Goal: Obtain resource: Download file/media

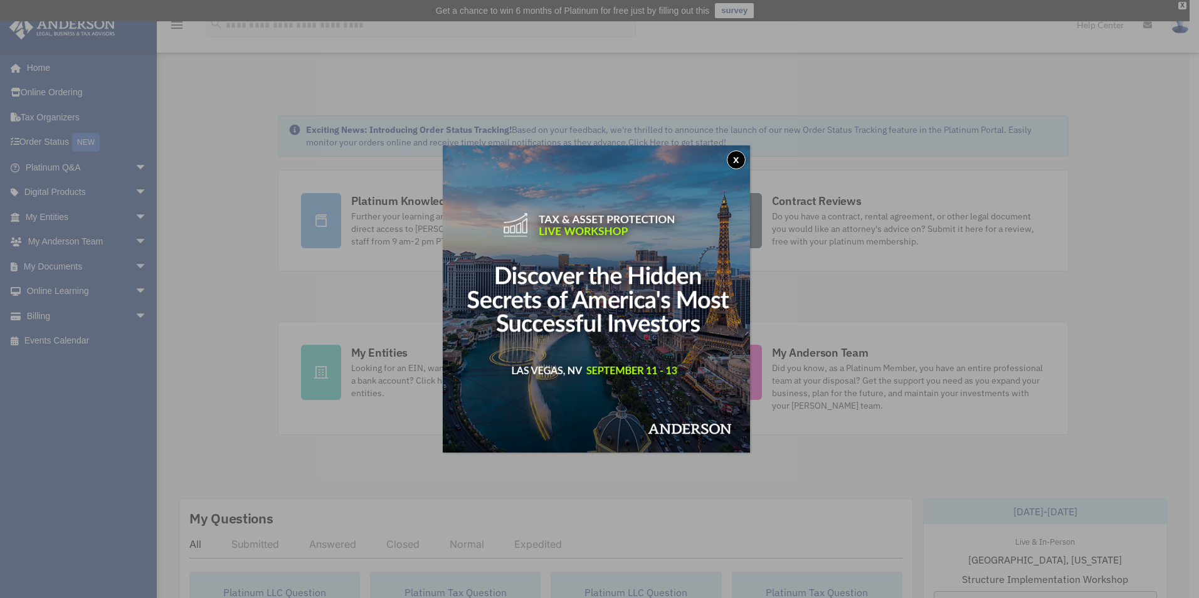
click at [744, 156] on button "x" at bounding box center [736, 159] width 19 height 19
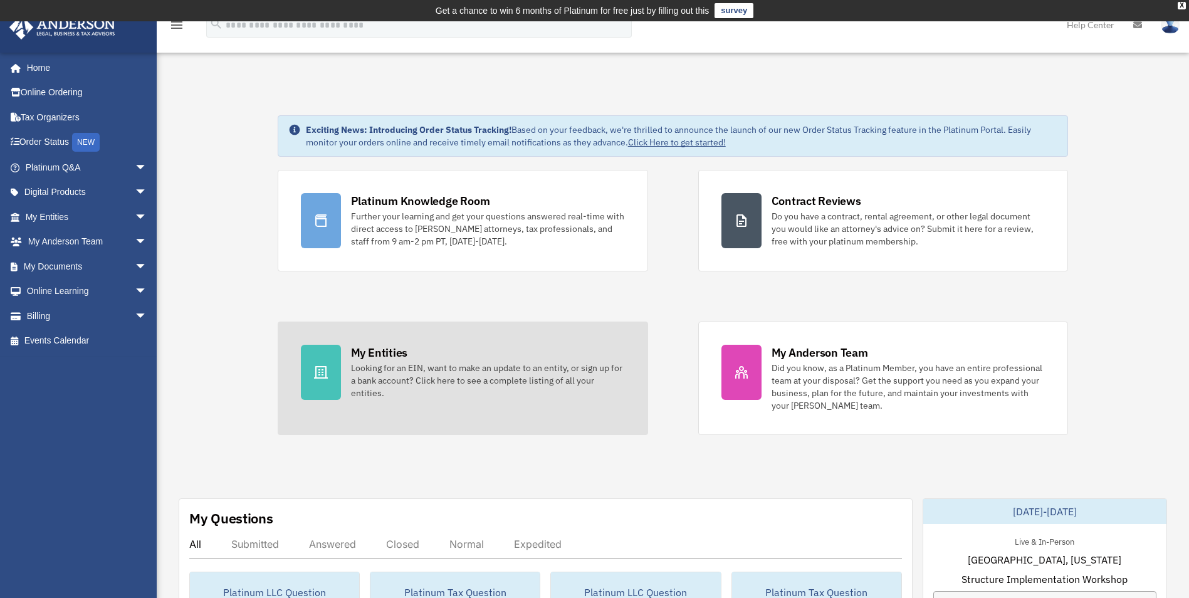
click at [404, 379] on div "Looking for an EIN, want to make an update to an entity, or sign up for a bank …" at bounding box center [488, 381] width 274 height 38
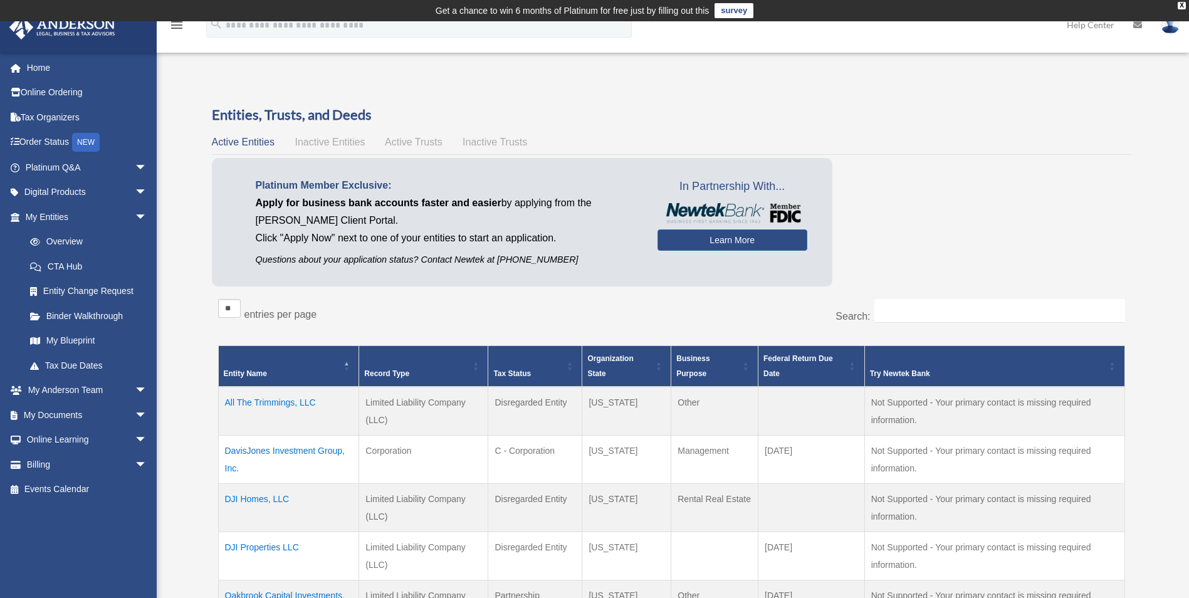
click at [312, 449] on td "DavisJones Investment Group, Inc." at bounding box center [288, 459] width 141 height 48
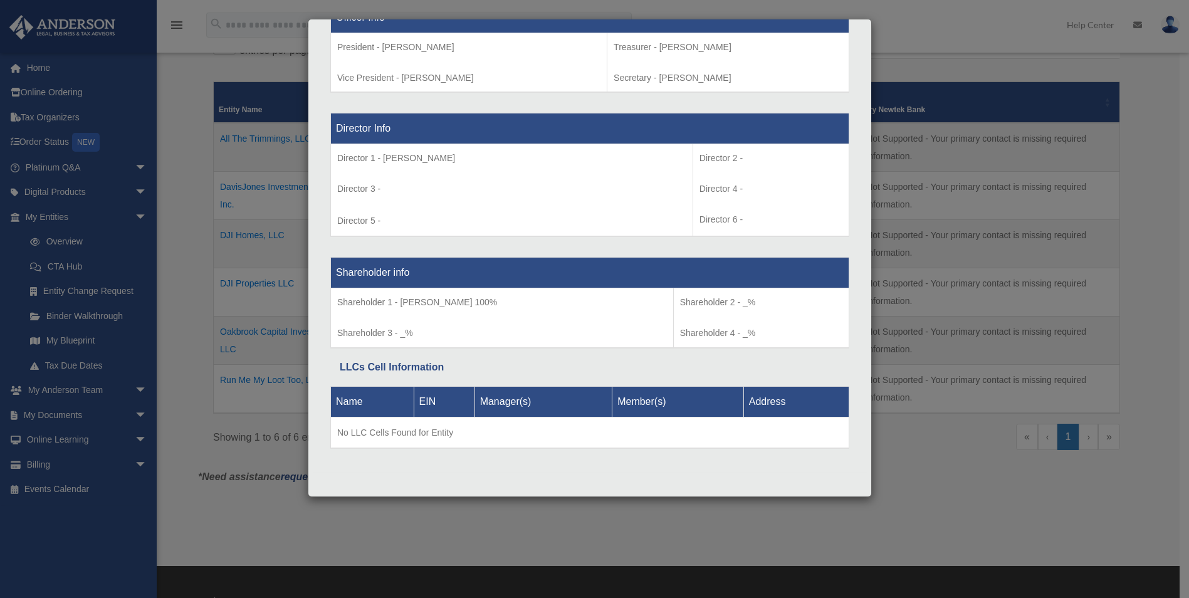
scroll to position [376, 0]
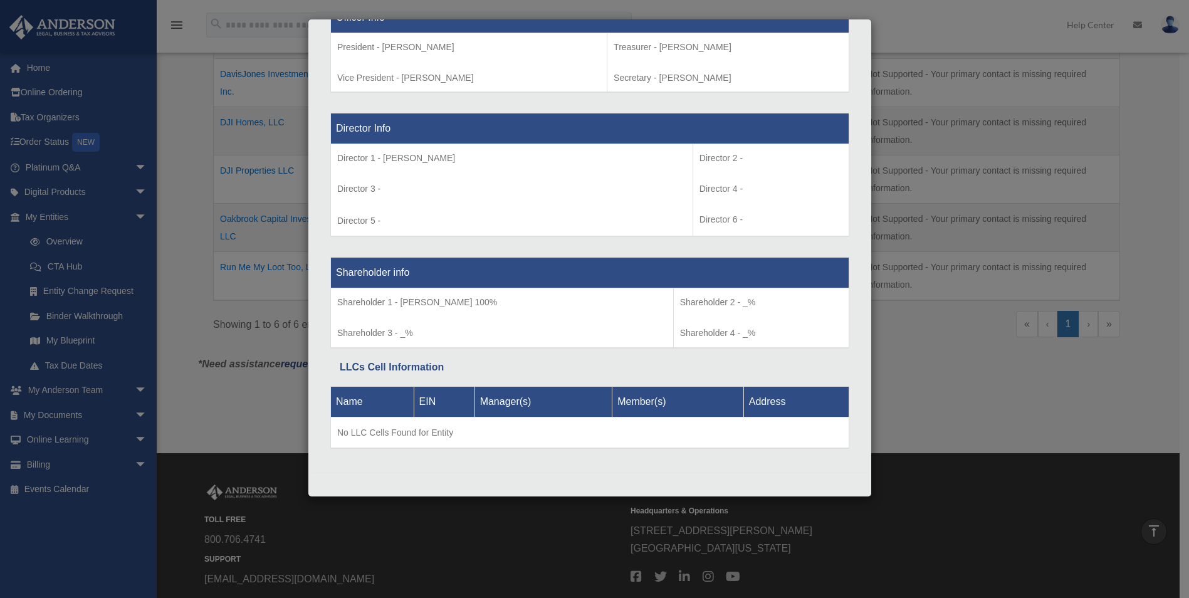
click at [62, 238] on div "Details × Articles Sent Organizational Date" at bounding box center [594, 299] width 1189 height 598
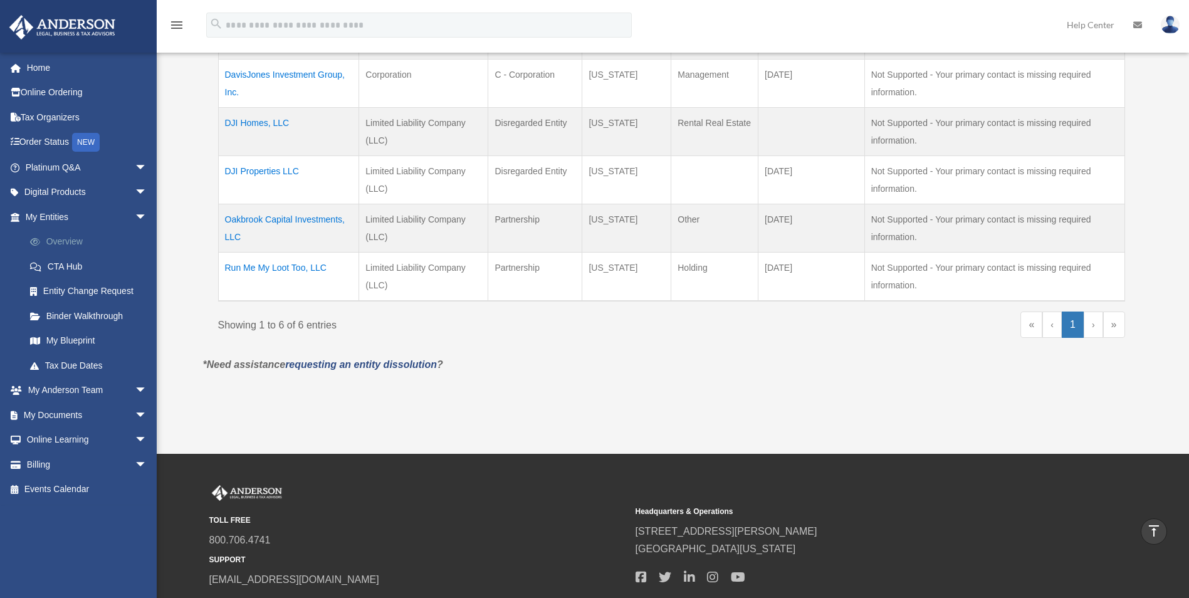
click at [62, 238] on link "Overview" at bounding box center [92, 241] width 149 height 25
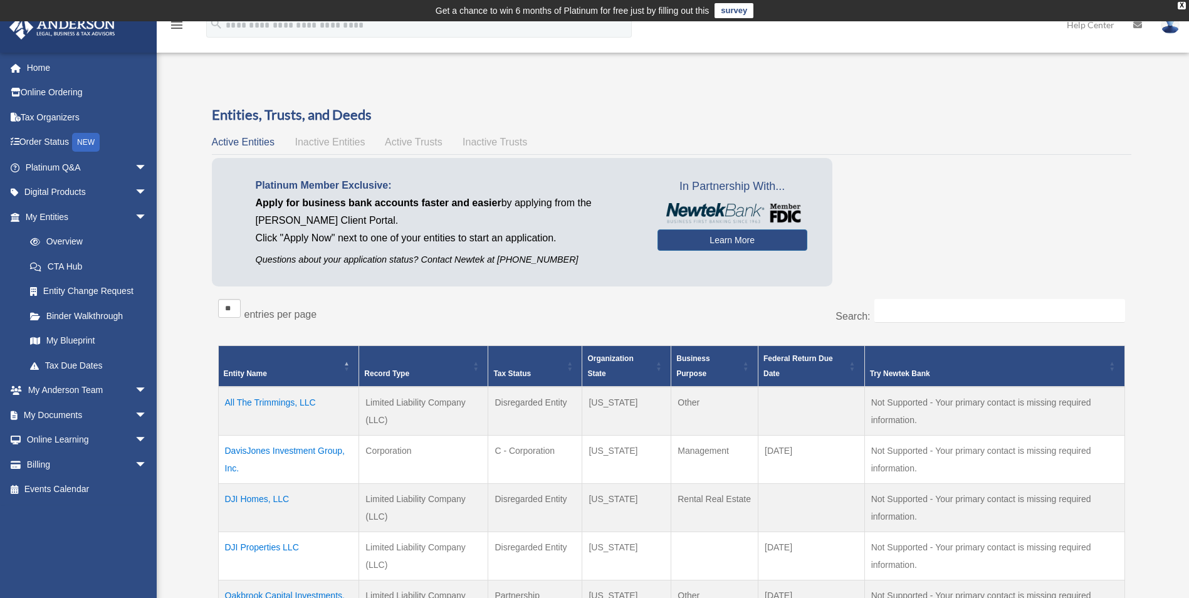
click at [270, 453] on td "DavisJones Investment Group, Inc." at bounding box center [288, 459] width 141 height 48
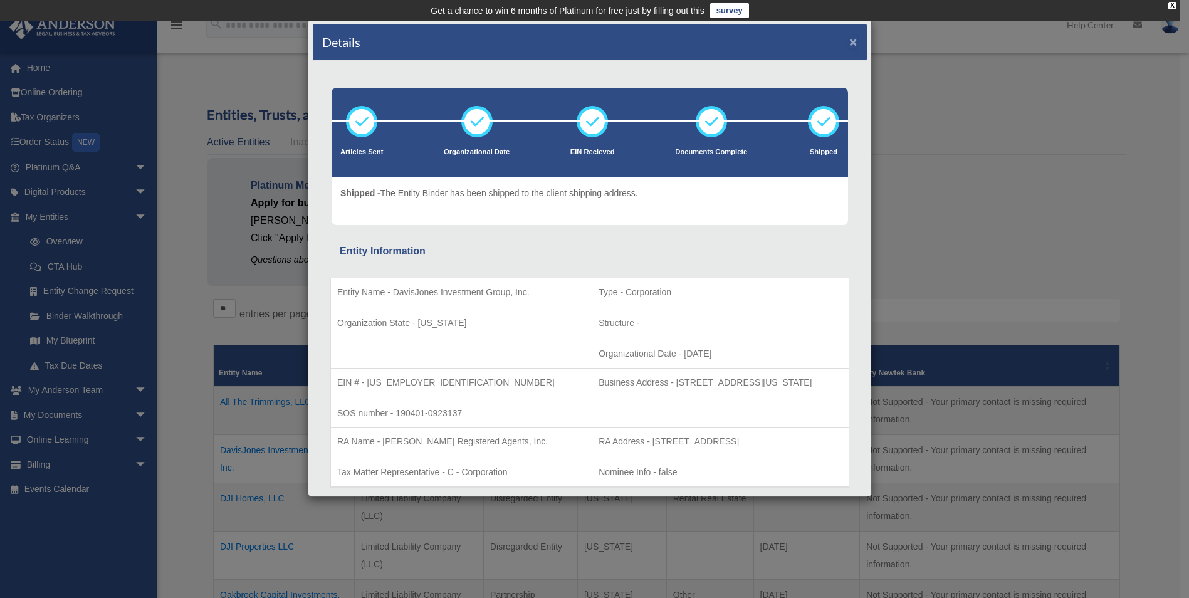
click at [850, 41] on button "×" at bounding box center [854, 41] width 8 height 13
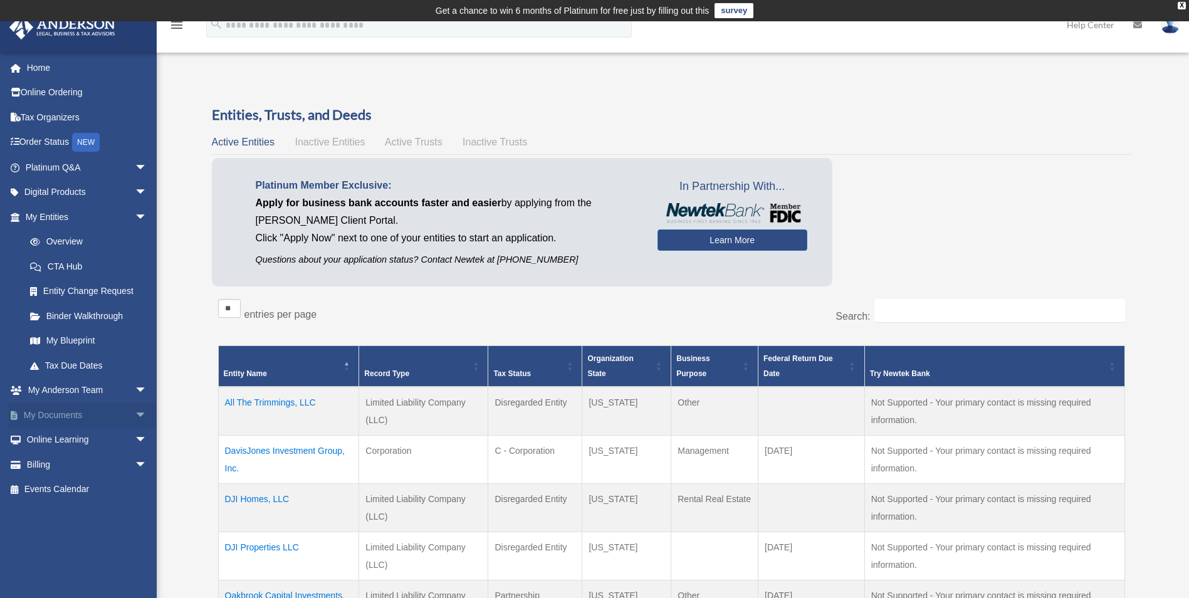
click at [135, 413] on span "arrow_drop_down" at bounding box center [147, 416] width 25 height 26
click at [58, 443] on link "Box" at bounding box center [92, 440] width 149 height 25
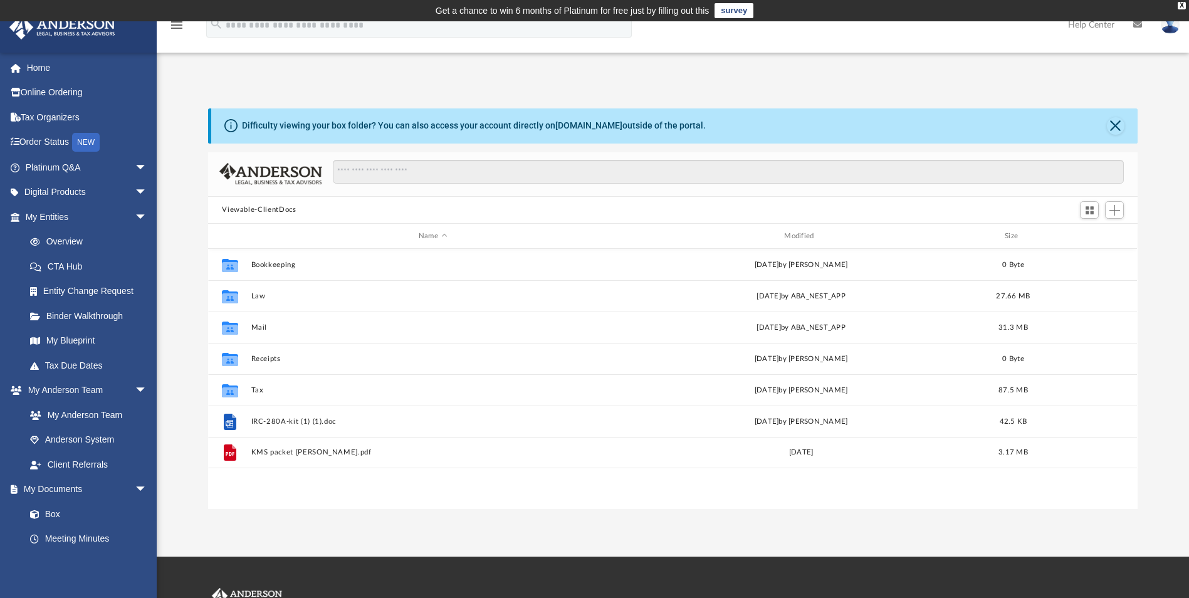
scroll to position [276, 920]
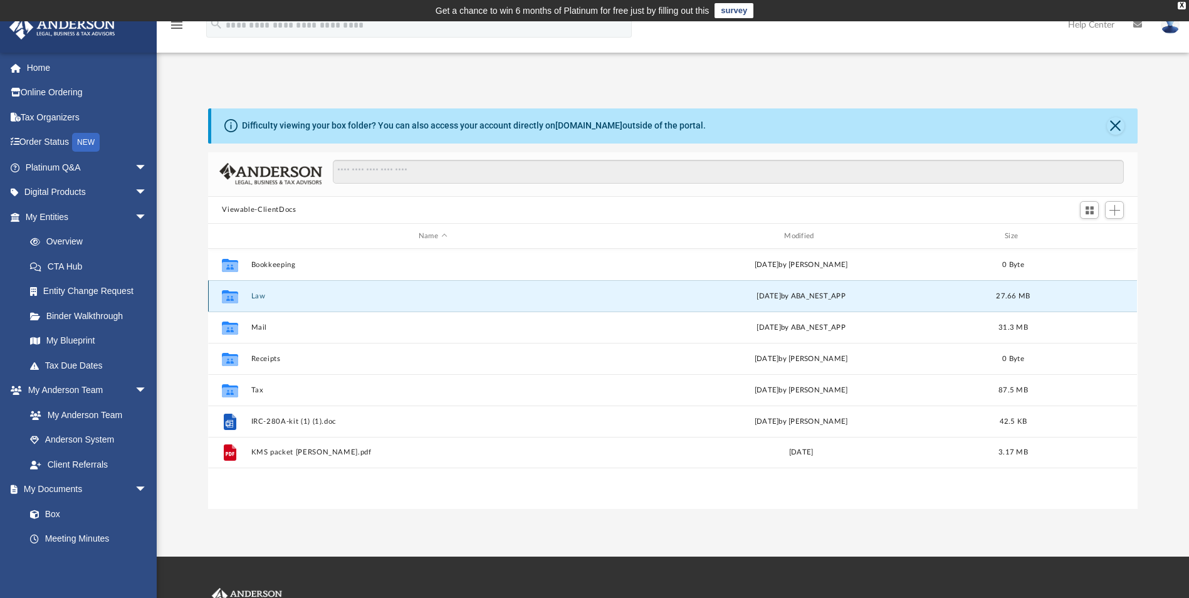
click at [263, 298] on button "Law" at bounding box center [432, 296] width 363 height 8
click at [284, 295] on button "DavisJones Investment Group, Inc." at bounding box center [432, 296] width 363 height 8
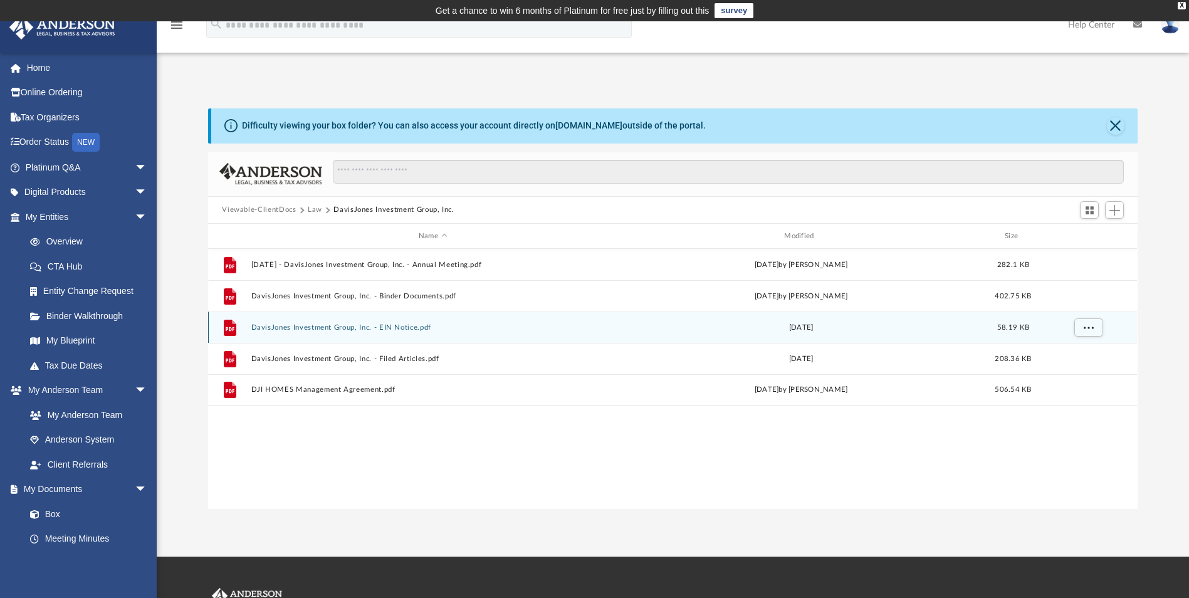
click at [312, 332] on button "DavisJones Investment Group, Inc. - EIN Notice.pdf" at bounding box center [432, 328] width 363 height 8
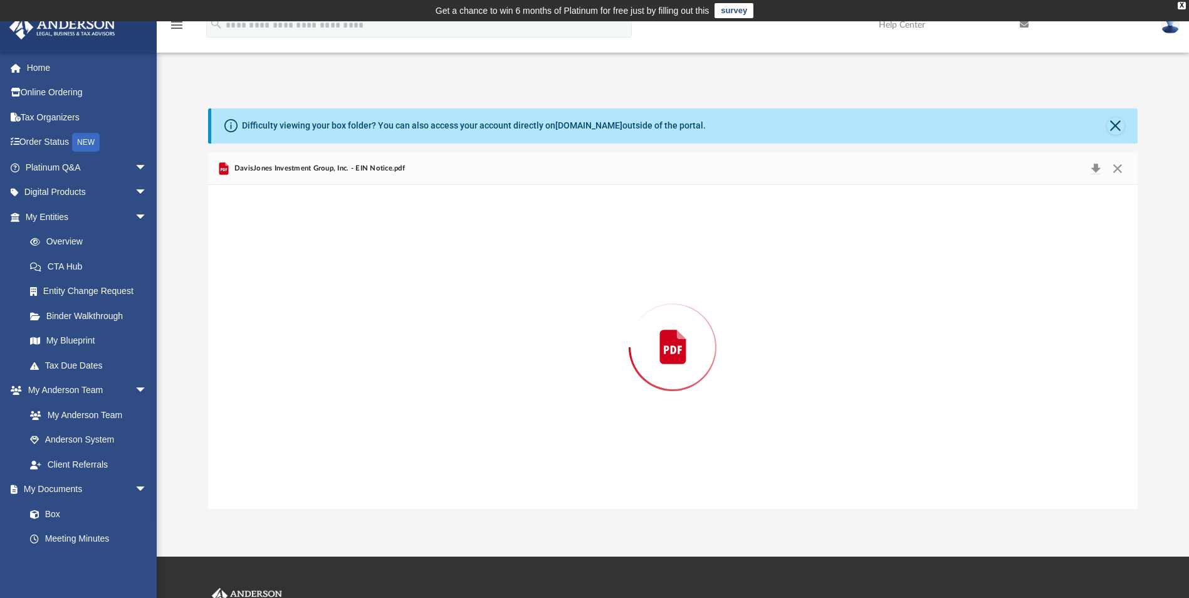
click at [312, 332] on div "Preview" at bounding box center [672, 347] width 929 height 324
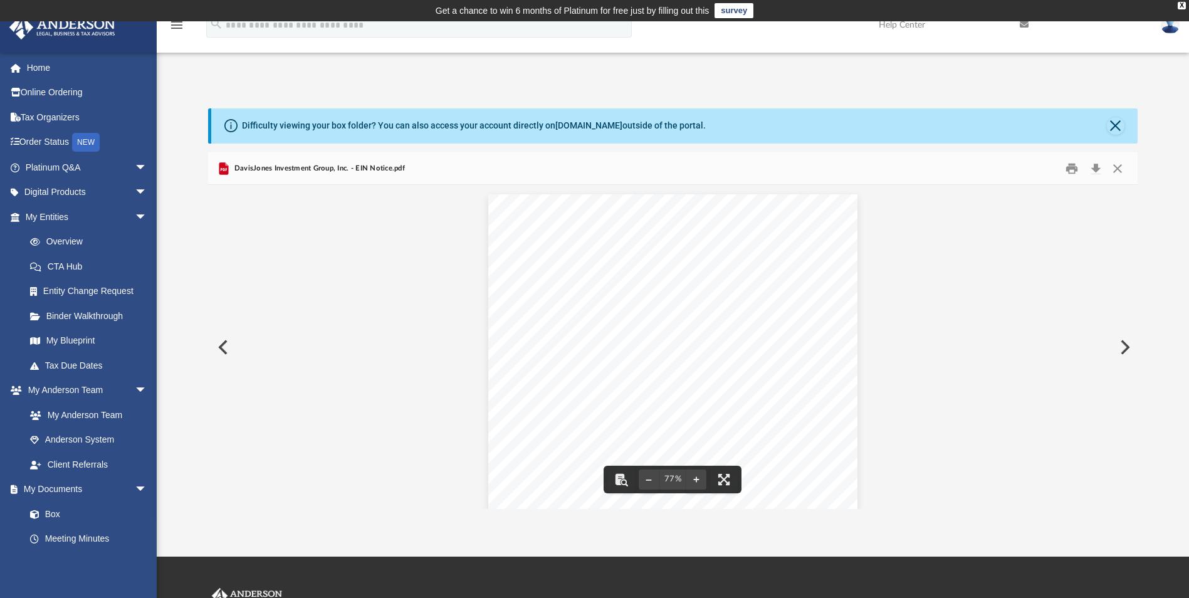
click at [219, 350] on button "Preview" at bounding box center [222, 347] width 28 height 35
click at [220, 342] on button "Preview" at bounding box center [222, 347] width 28 height 35
click at [1119, 125] on button "Close" at bounding box center [1116, 126] width 18 height 18
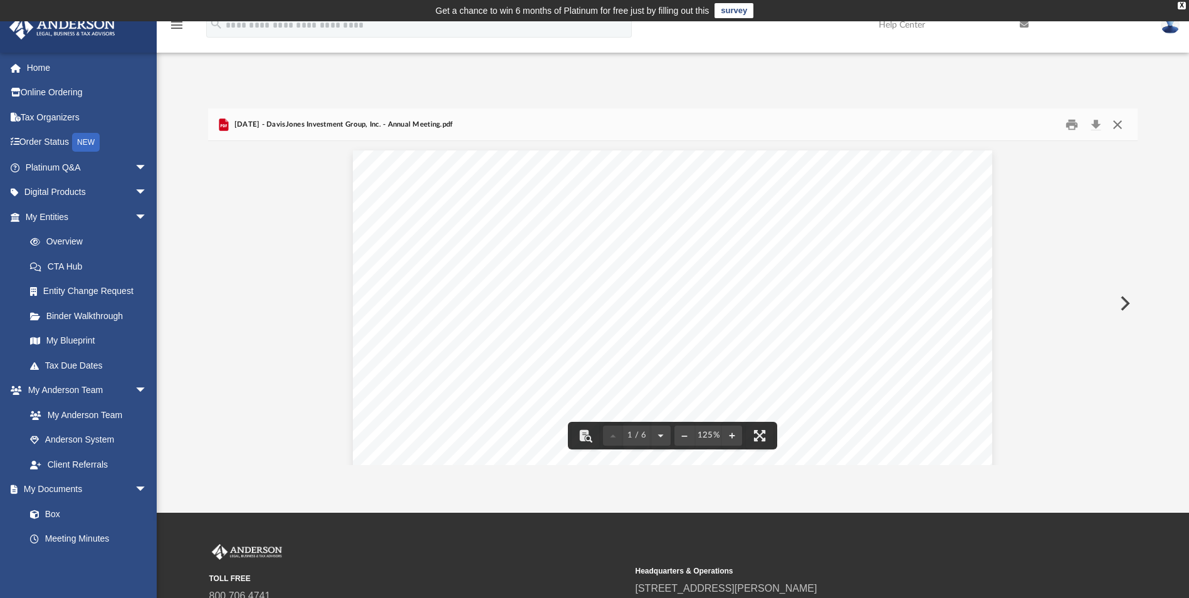
click at [1119, 121] on button "Close" at bounding box center [1118, 124] width 23 height 19
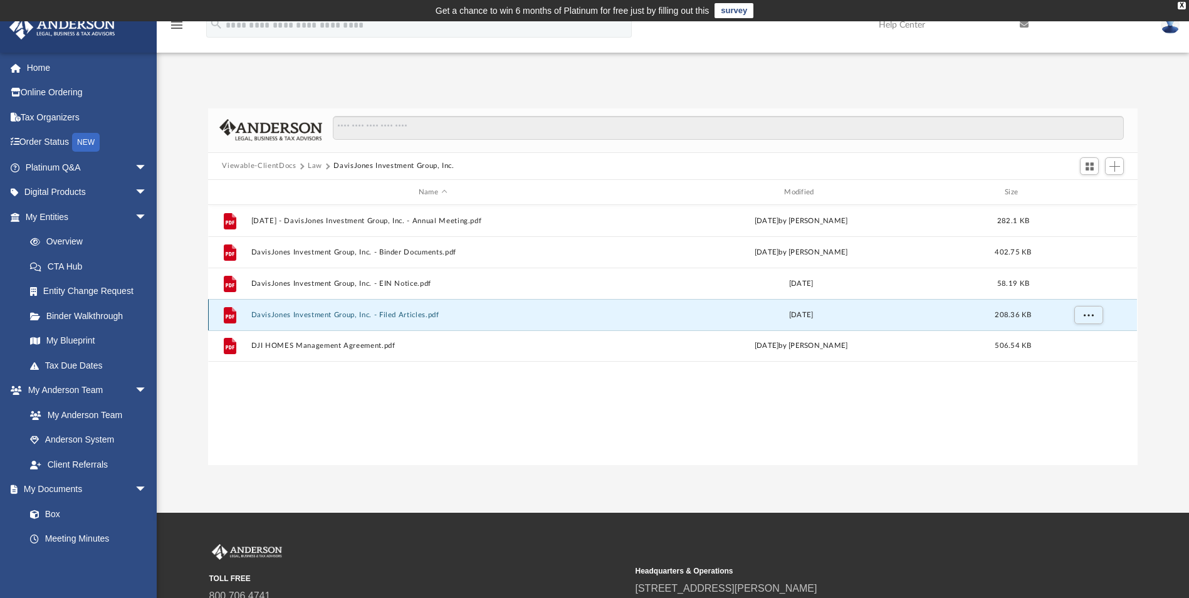
click at [347, 316] on button "DavisJones Investment Group, Inc. - Filed Articles.pdf" at bounding box center [432, 315] width 363 height 8
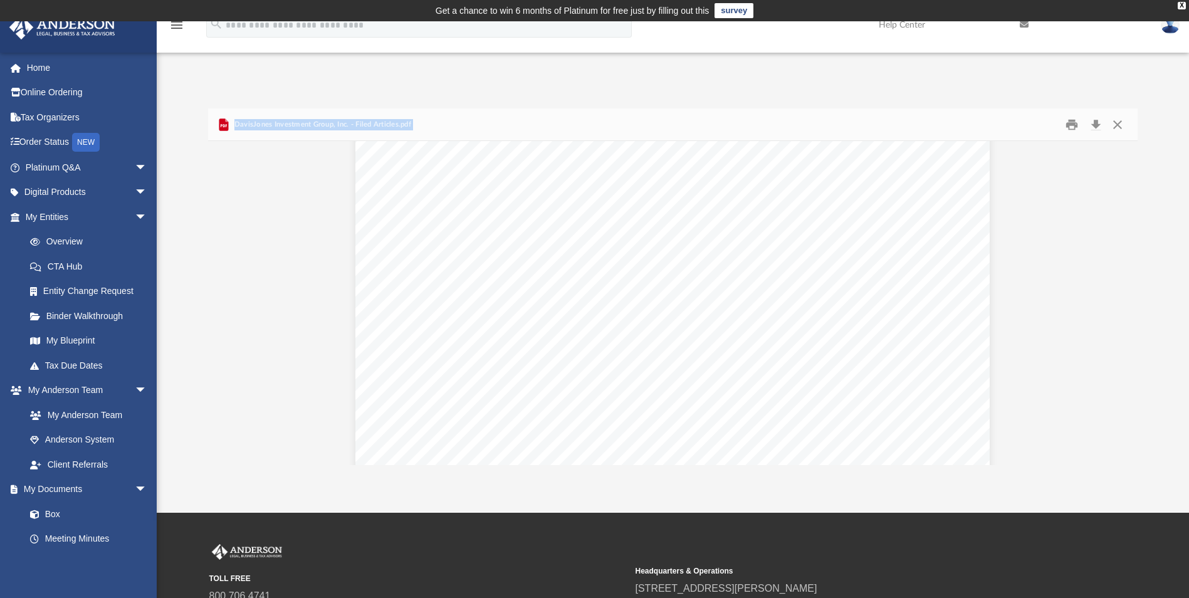
scroll to position [1129, 0]
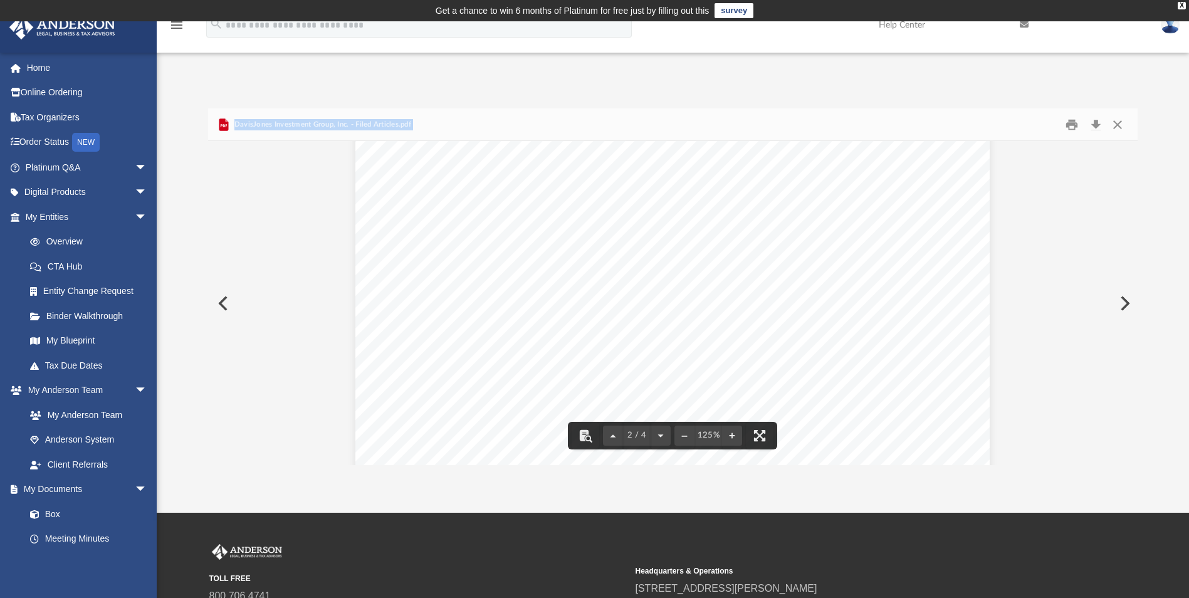
click at [463, 210] on div "Page 2" at bounding box center [673, 270] width 635 height 819
click at [218, 295] on button "Preview" at bounding box center [222, 303] width 28 height 35
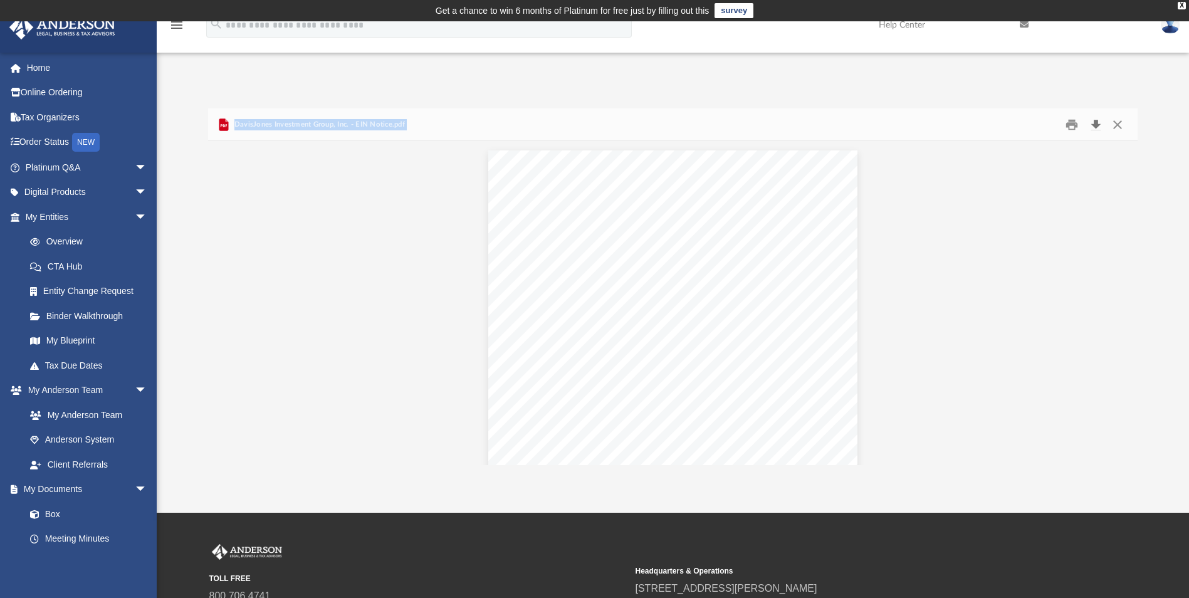
click at [1099, 122] on button "Download" at bounding box center [1096, 124] width 23 height 19
click at [367, 206] on div "Document Viewer" at bounding box center [672, 310] width 929 height 339
click at [1116, 122] on button "Close" at bounding box center [1118, 124] width 23 height 19
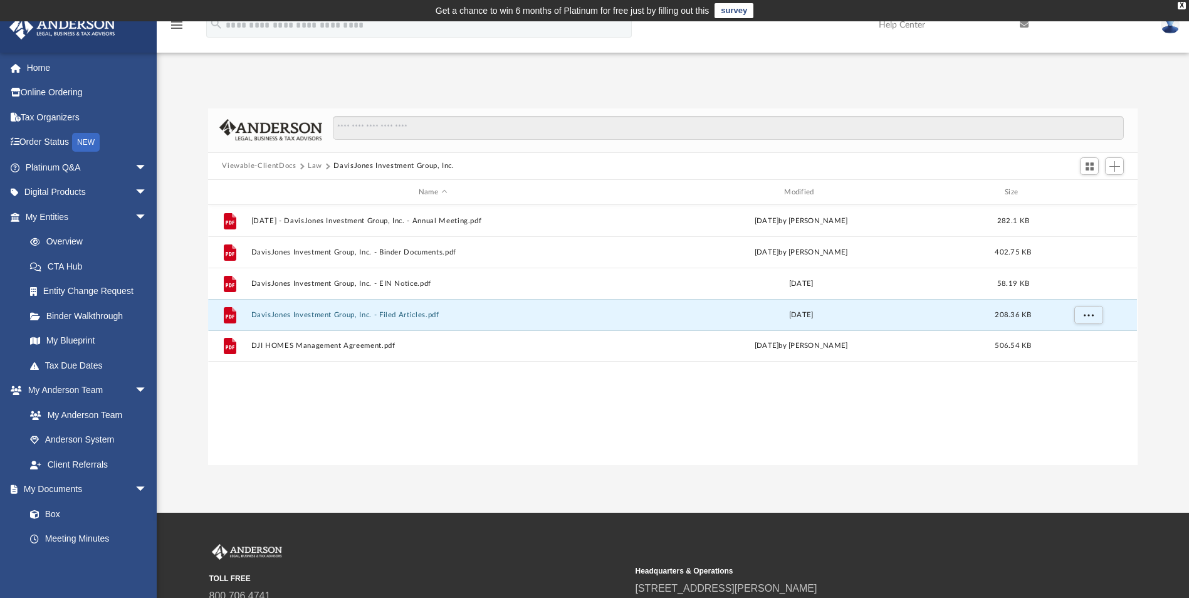
click at [310, 153] on div "Viewable-ClientDocs Law DavisJones Investment Group, Inc." at bounding box center [672, 167] width 929 height 28
click at [312, 168] on button "Law" at bounding box center [315, 166] width 14 height 11
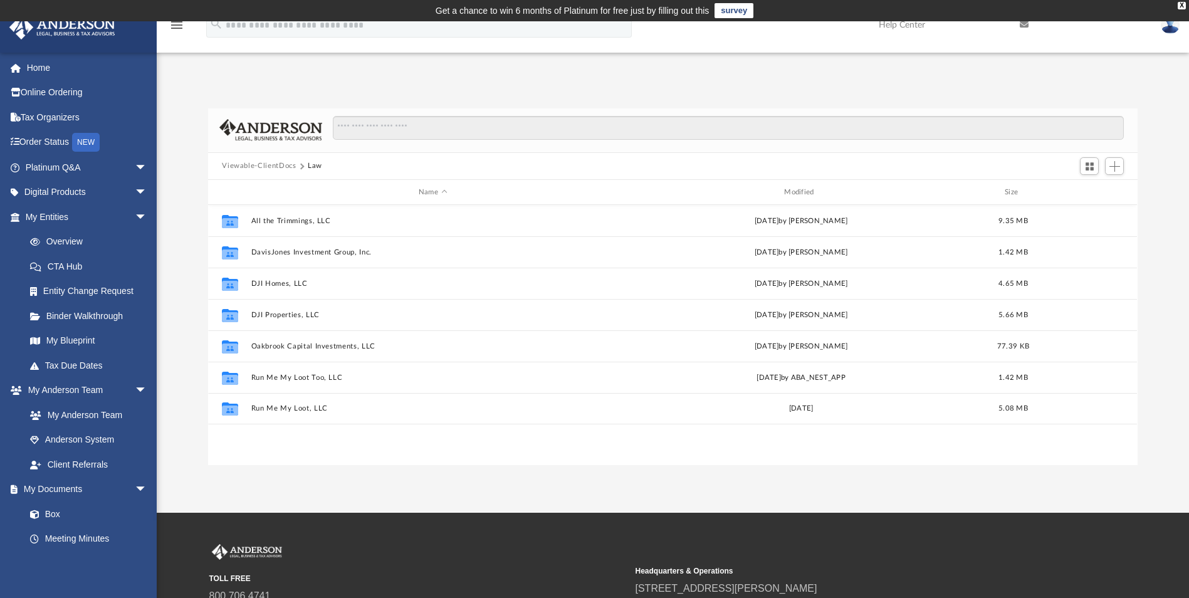
click at [245, 161] on button "Viewable-ClientDocs" at bounding box center [259, 166] width 74 height 11
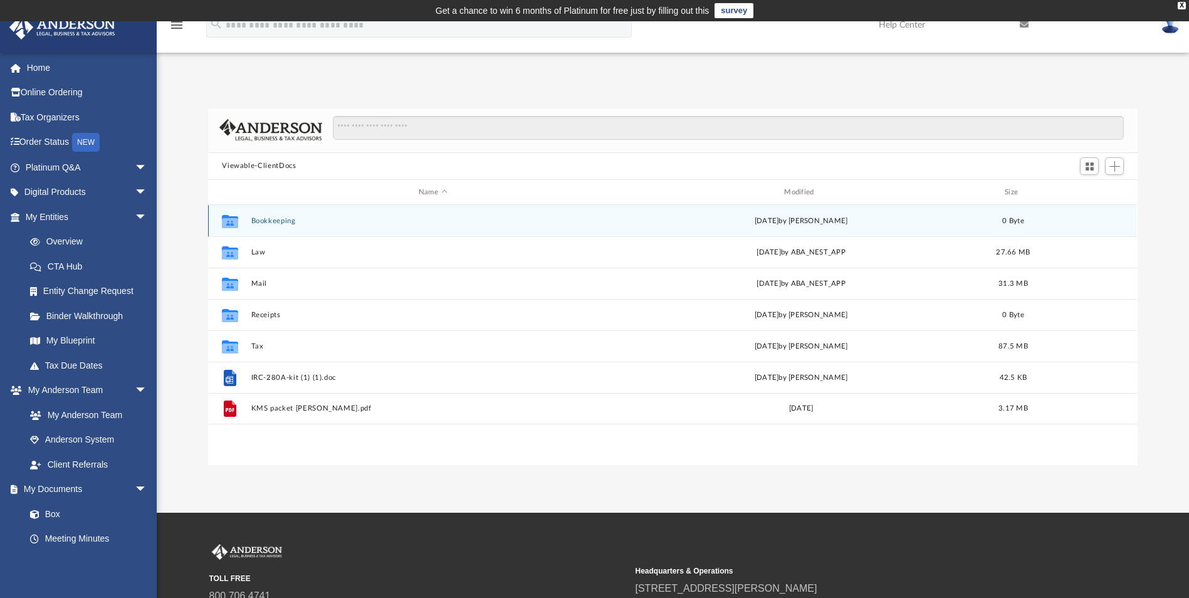
click at [266, 223] on button "Bookkeeping" at bounding box center [432, 221] width 363 height 8
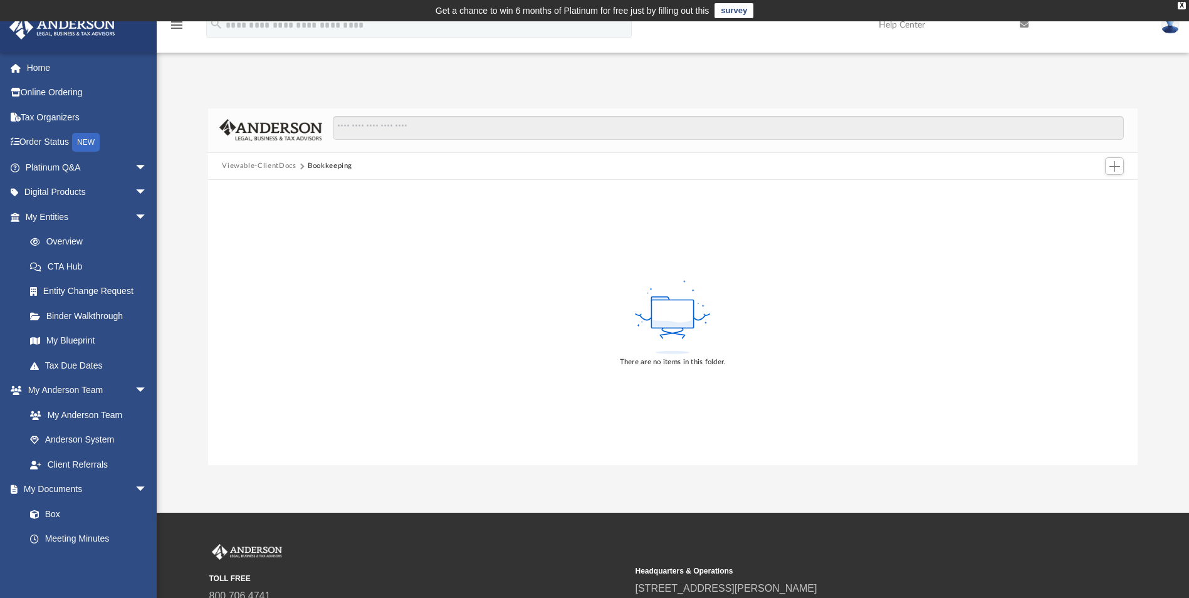
click at [266, 166] on button "Viewable-ClientDocs" at bounding box center [259, 166] width 74 height 11
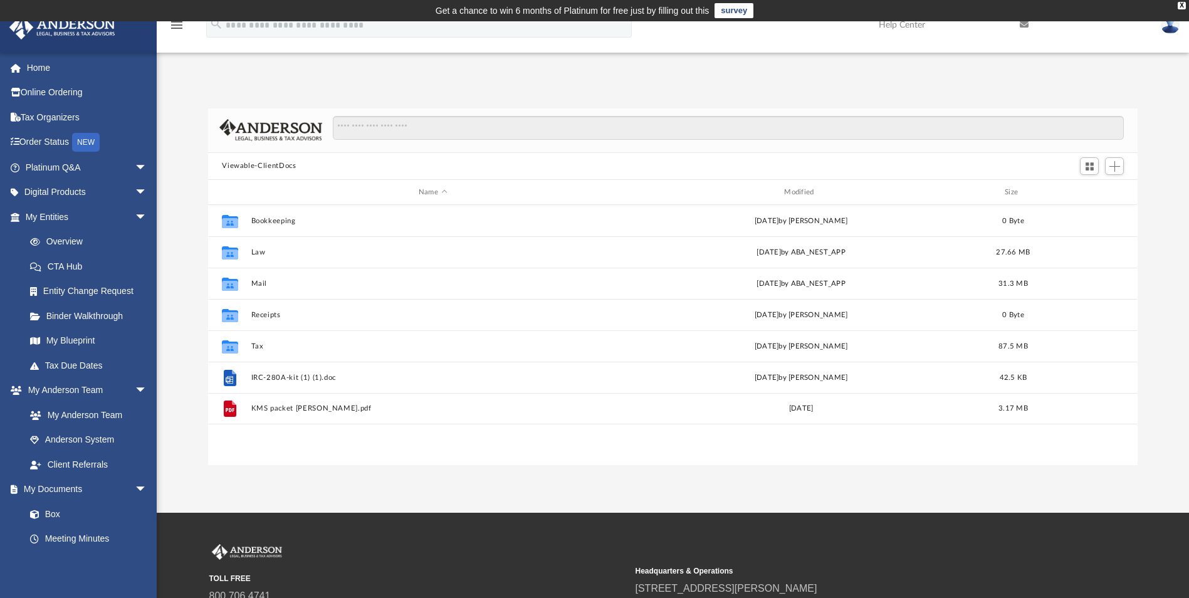
scroll to position [276, 920]
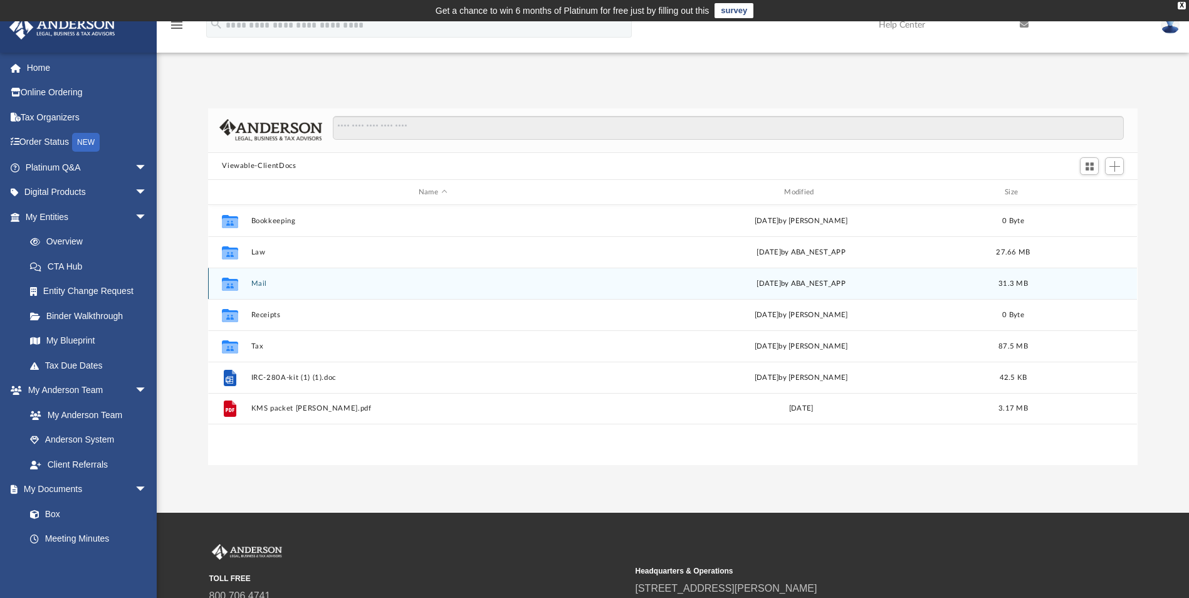
click at [259, 282] on button "Mail" at bounding box center [432, 284] width 363 height 8
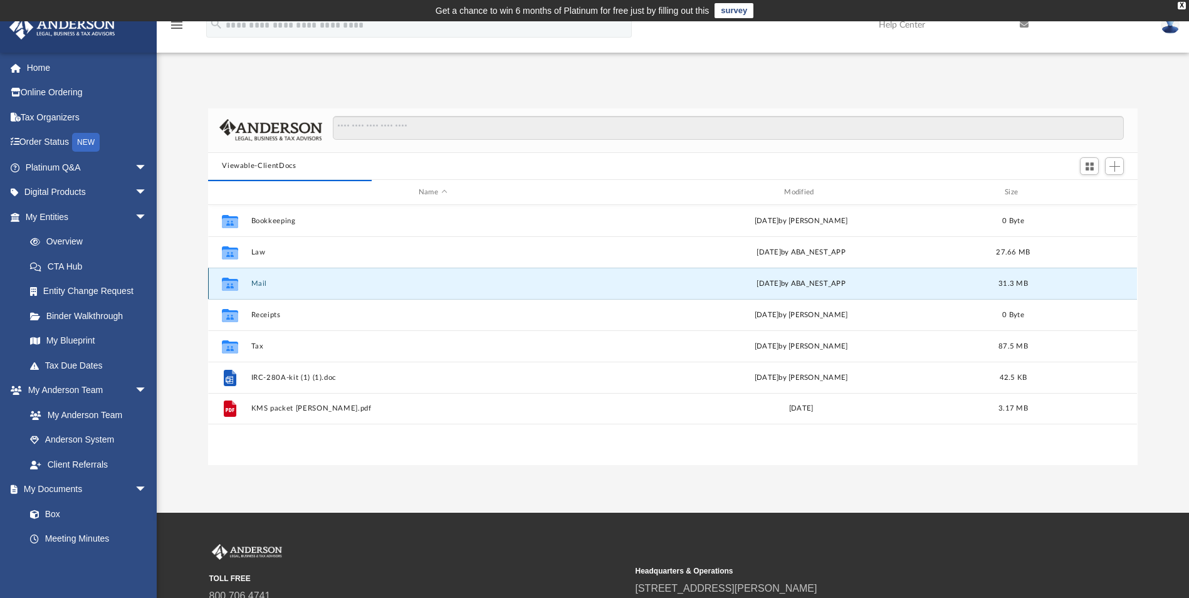
click at [259, 282] on button "Mail" at bounding box center [432, 284] width 363 height 8
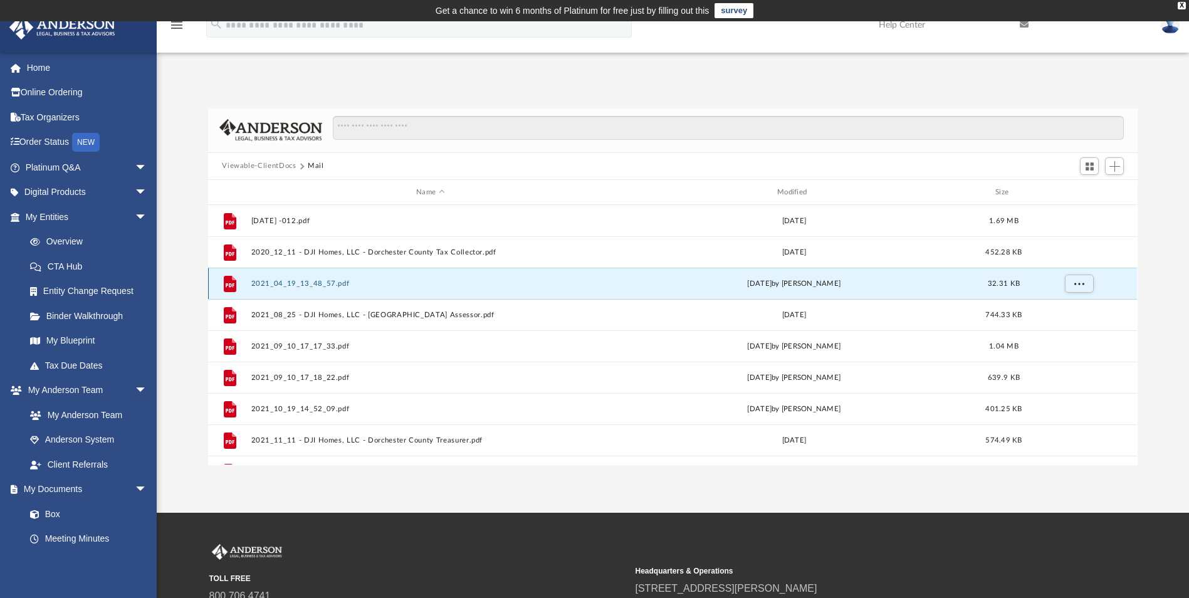
click at [259, 282] on button "2021_04_19_13_48_57.pdf" at bounding box center [430, 284] width 359 height 8
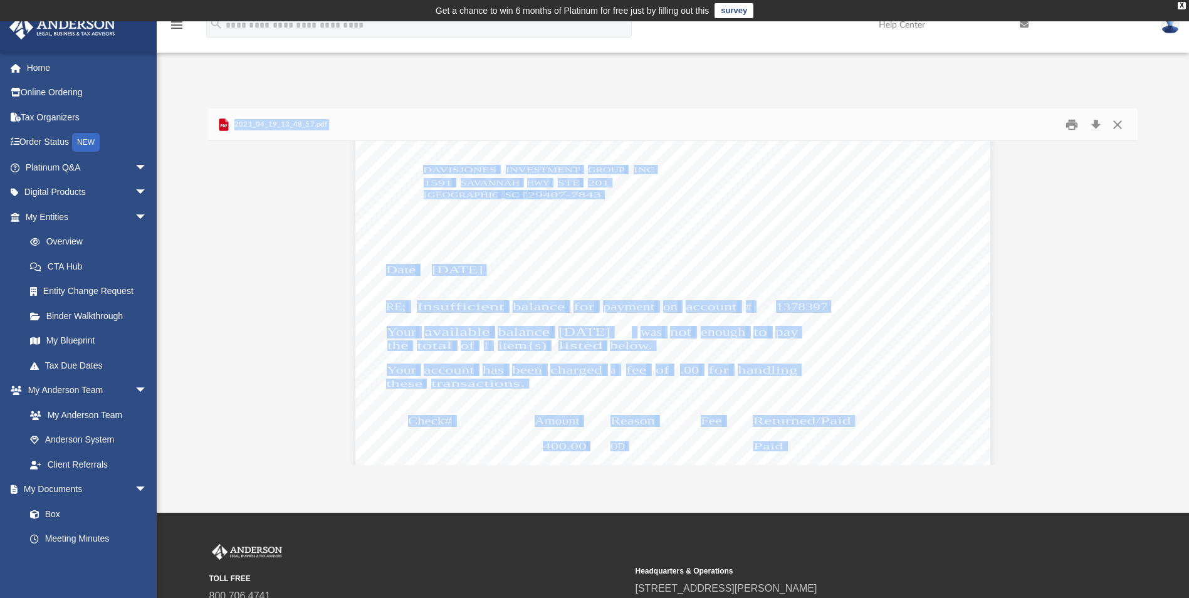
scroll to position [0, 0]
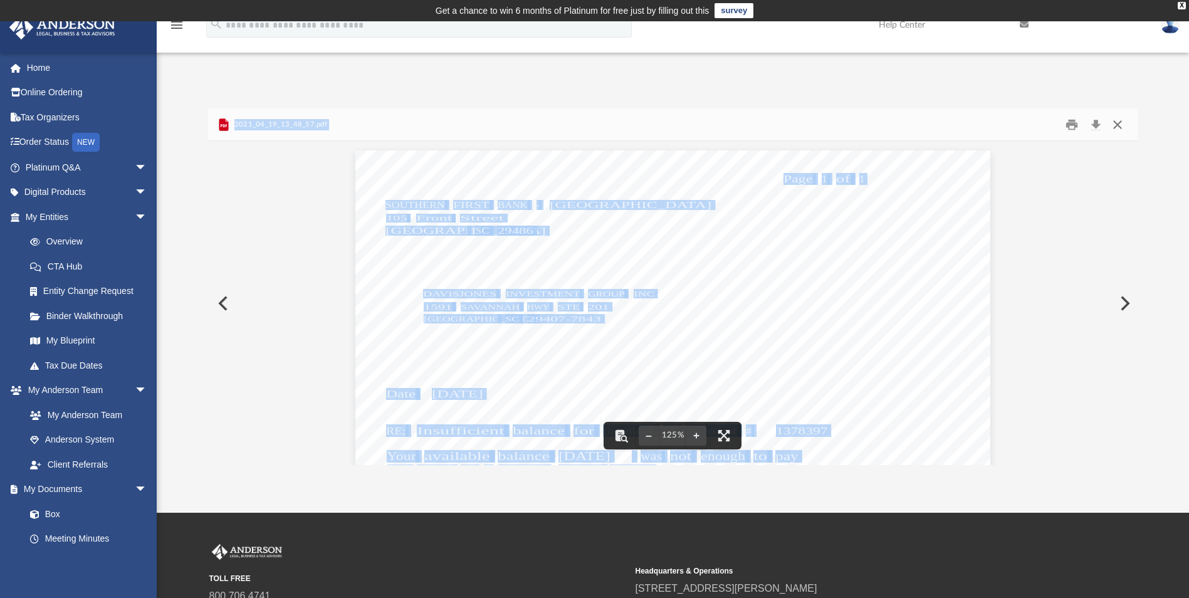
click at [1117, 127] on button "Close" at bounding box center [1118, 124] width 23 height 19
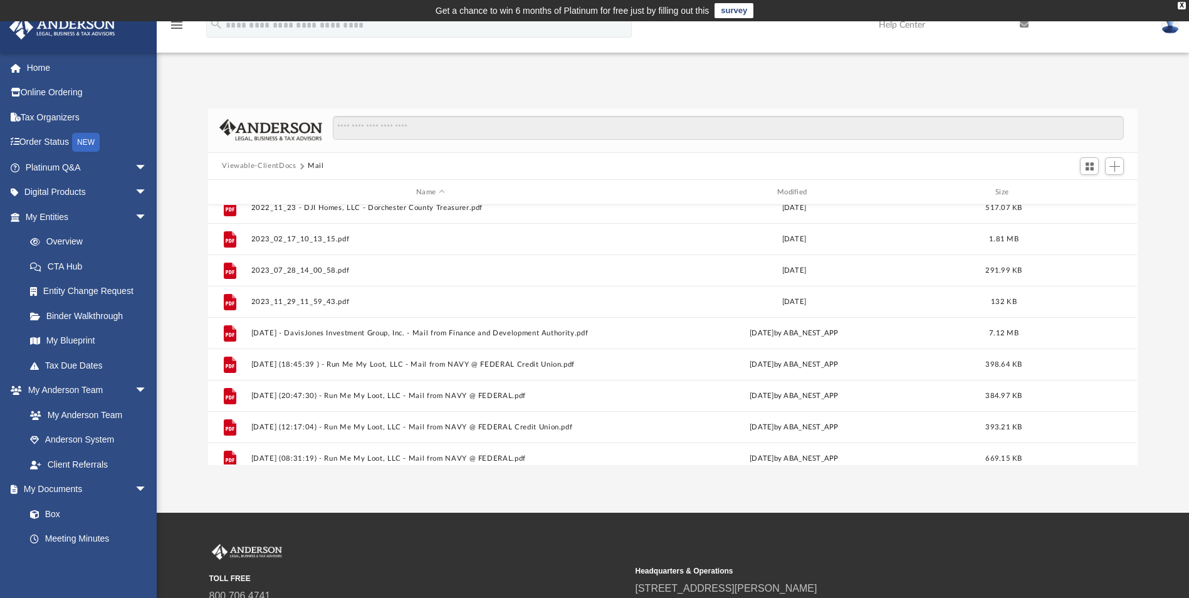
scroll to position [627, 0]
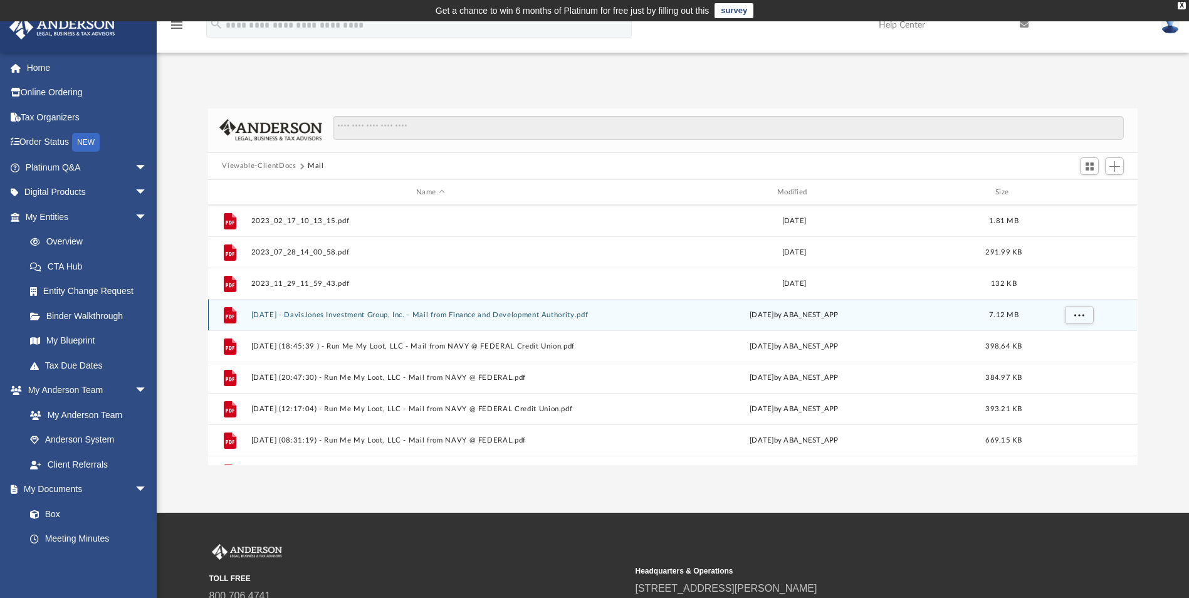
click at [372, 315] on button "2024.04.29 - DavisJones Investment Group, Inc. - Mail from Finance and Developm…" at bounding box center [430, 315] width 359 height 8
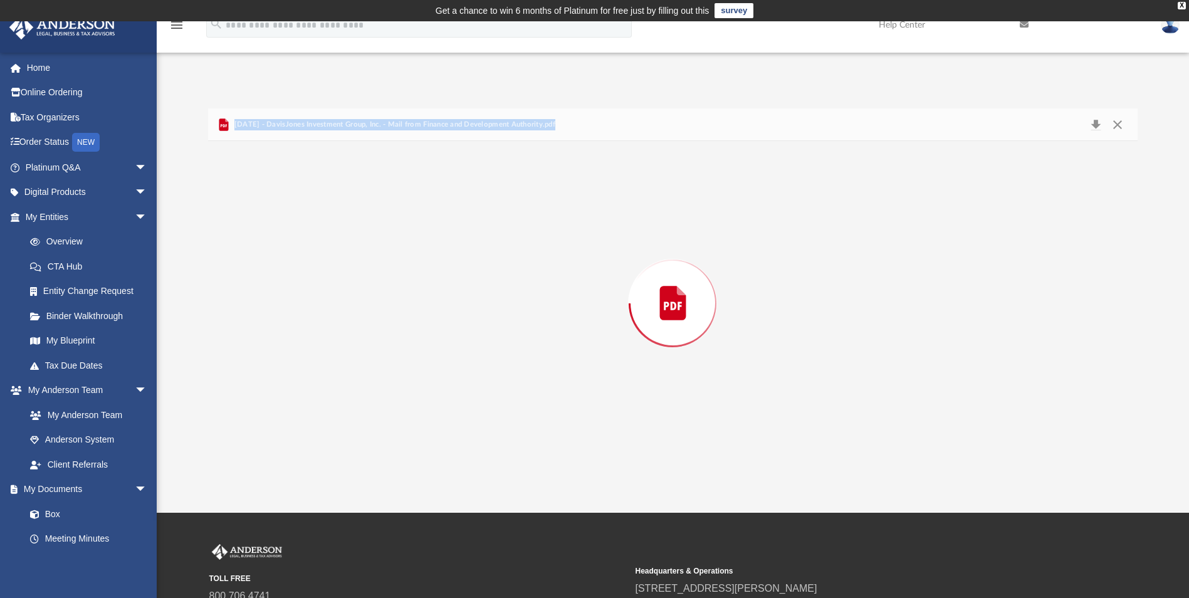
click at [372, 315] on div "Preview" at bounding box center [672, 303] width 929 height 324
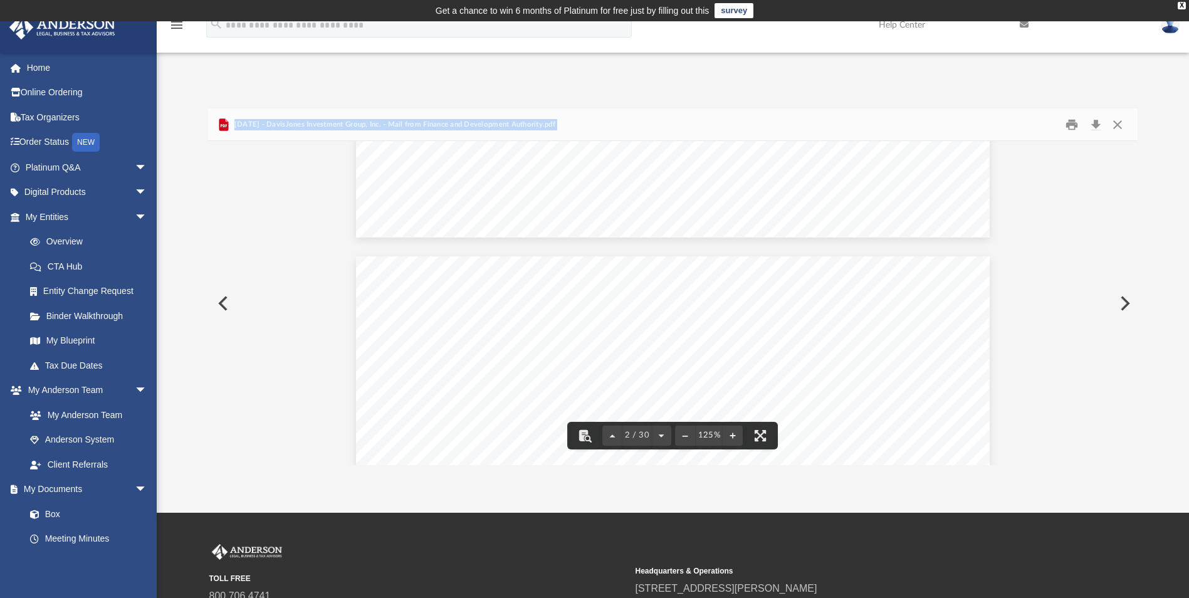
scroll to position [1129, 0]
click at [1117, 125] on button "Close" at bounding box center [1118, 124] width 23 height 19
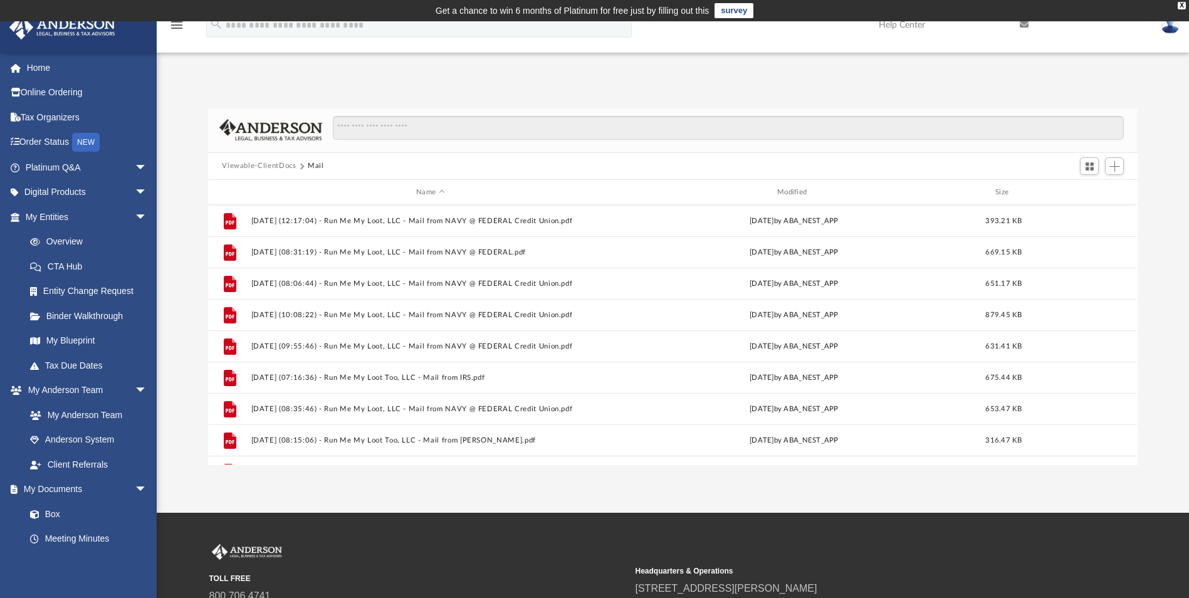
scroll to position [878, 0]
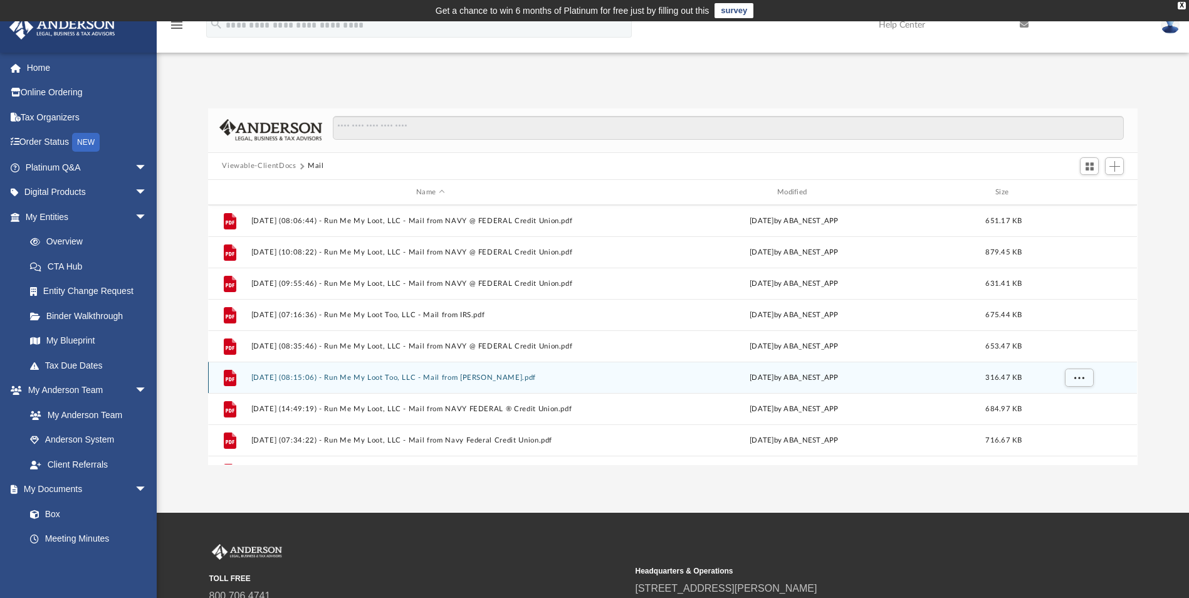
click at [480, 379] on button "2025.01.09 (08:15:06) - Run Me My Loot Too, LLC - Mail from Cathy M. Snider.pdf" at bounding box center [430, 378] width 359 height 8
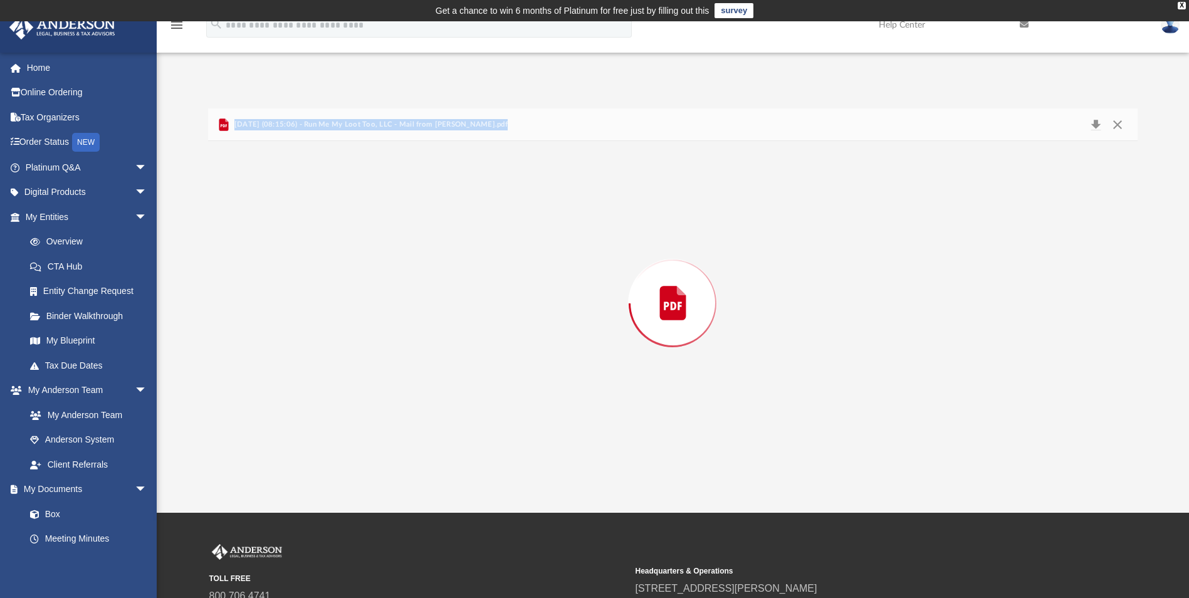
click at [480, 379] on div "Preview" at bounding box center [672, 303] width 929 height 324
click at [1120, 126] on button "Close" at bounding box center [1118, 124] width 23 height 19
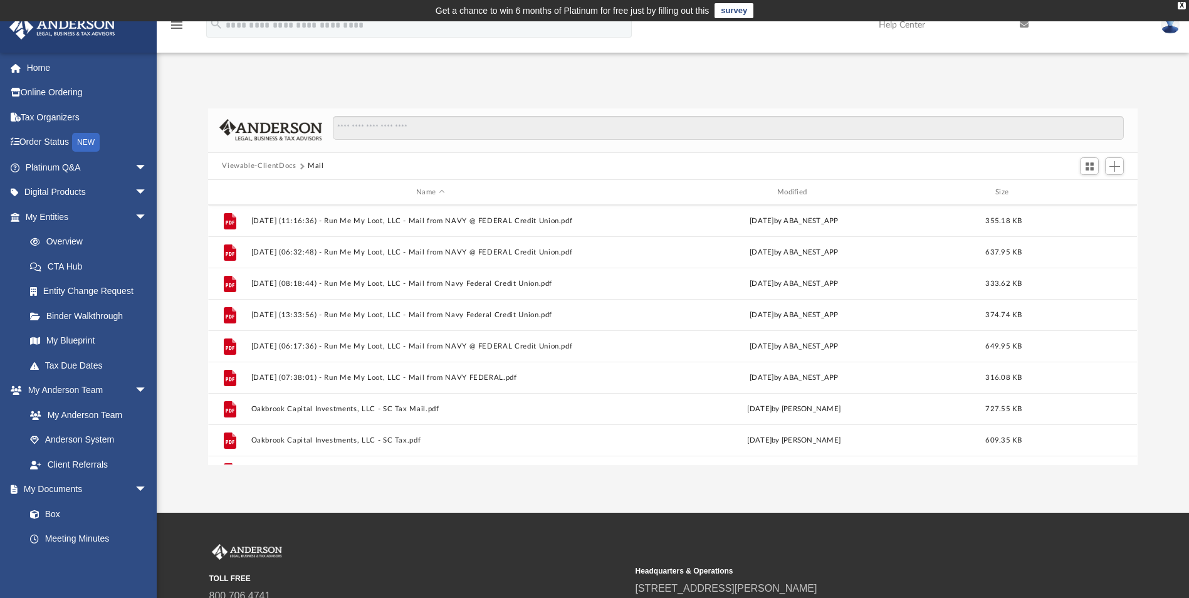
scroll to position [1151, 0]
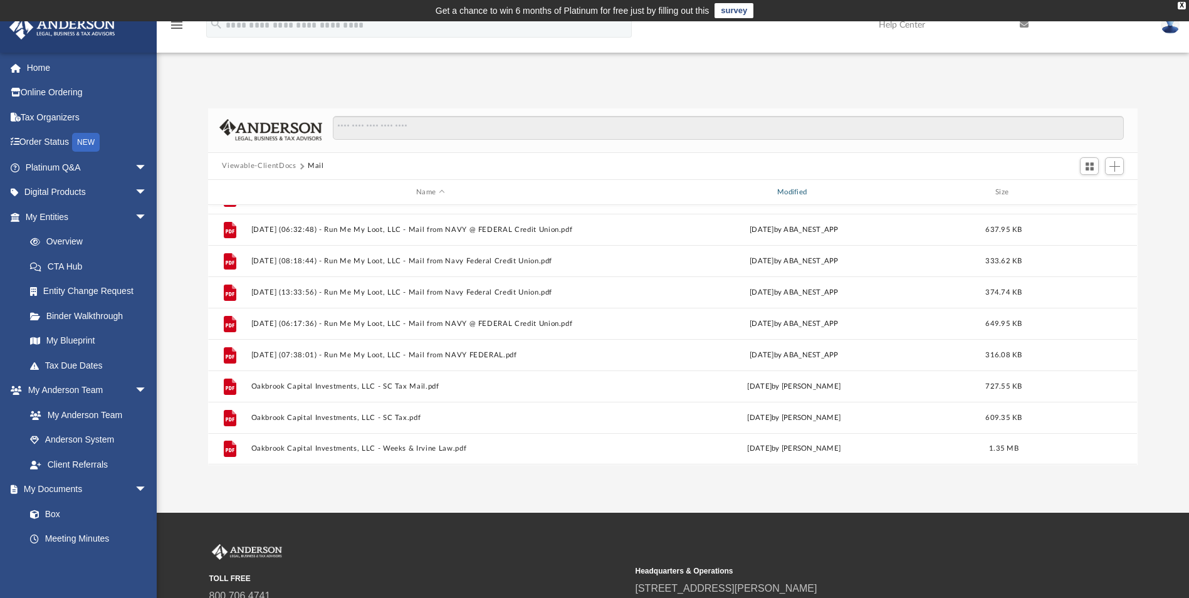
click at [806, 187] on div "Modified" at bounding box center [794, 192] width 359 height 11
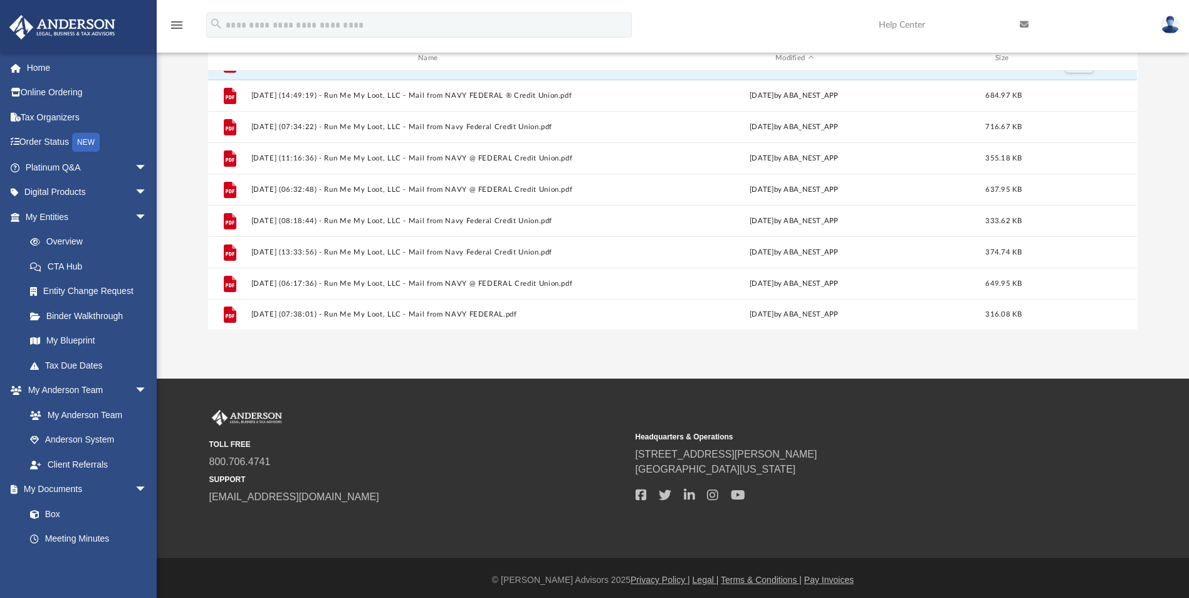
scroll to position [139, 0]
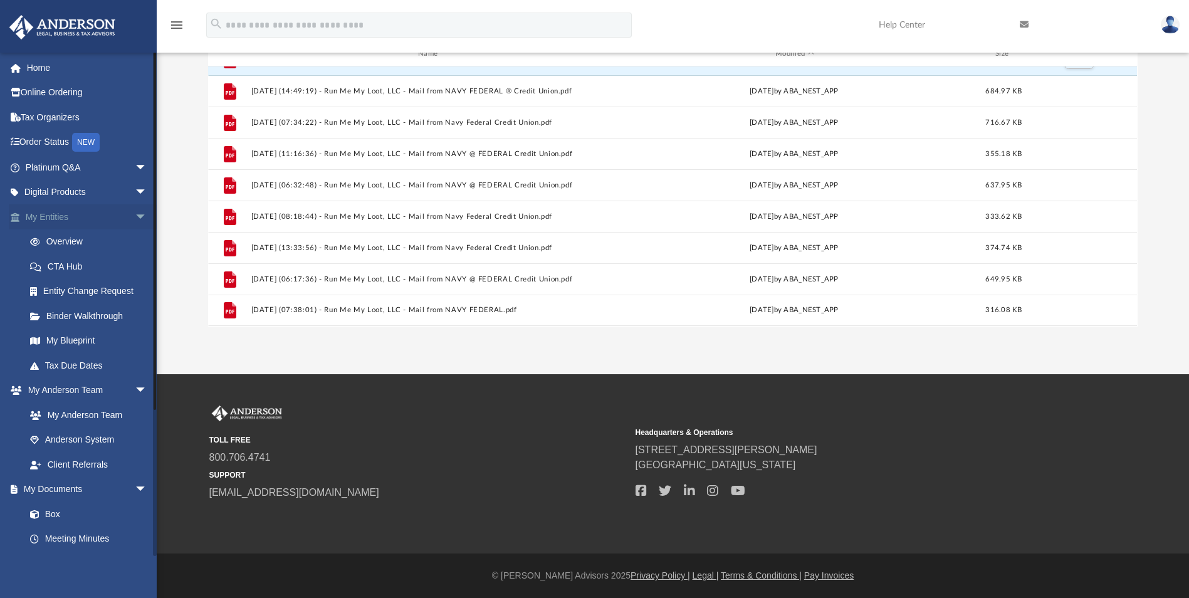
click at [38, 217] on link "My Entities arrow_drop_down" at bounding box center [87, 216] width 157 height 25
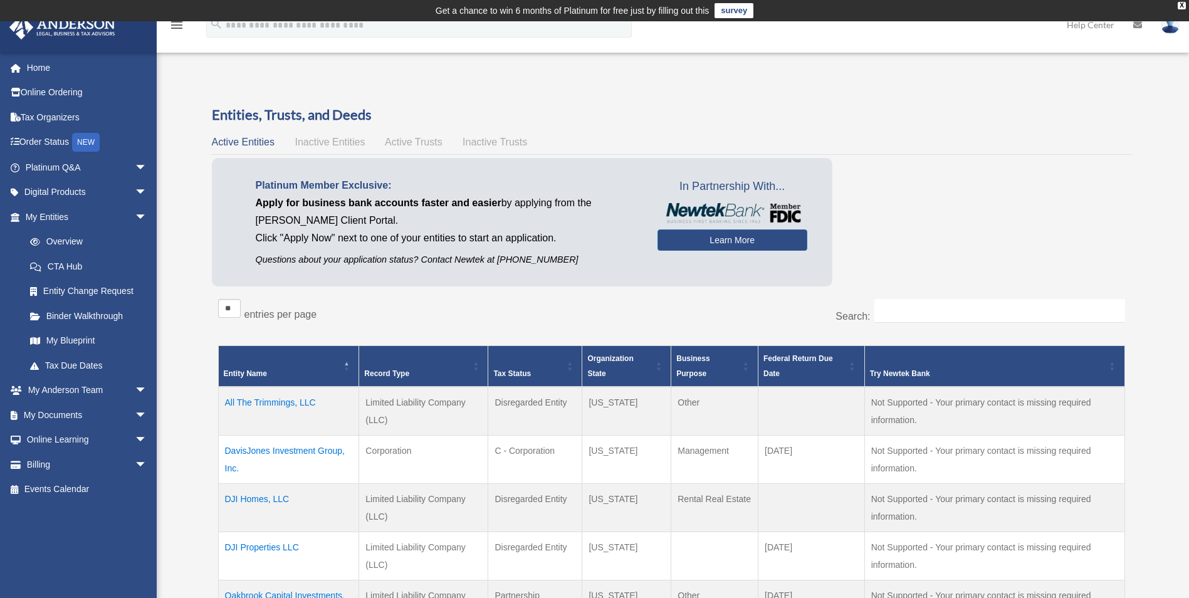
click at [38, 217] on link "My Entities arrow_drop_down" at bounding box center [84, 216] width 151 height 25
click at [495, 140] on span "Inactive Trusts" at bounding box center [495, 142] width 65 height 11
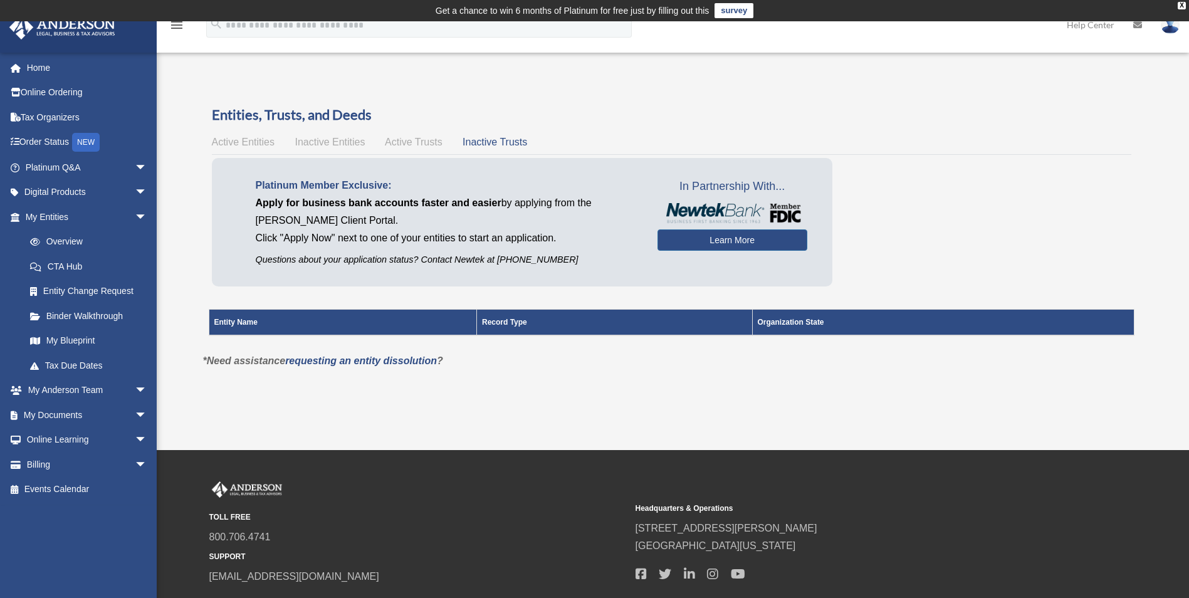
click at [423, 143] on span "Active Trusts" at bounding box center [414, 142] width 58 height 11
click at [327, 150] on div "Active Entities Inactive Entities Active Trusts Inactive Trusts" at bounding box center [672, 143] width 920 height 18
click at [326, 143] on span "Inactive Entities" at bounding box center [330, 142] width 70 height 11
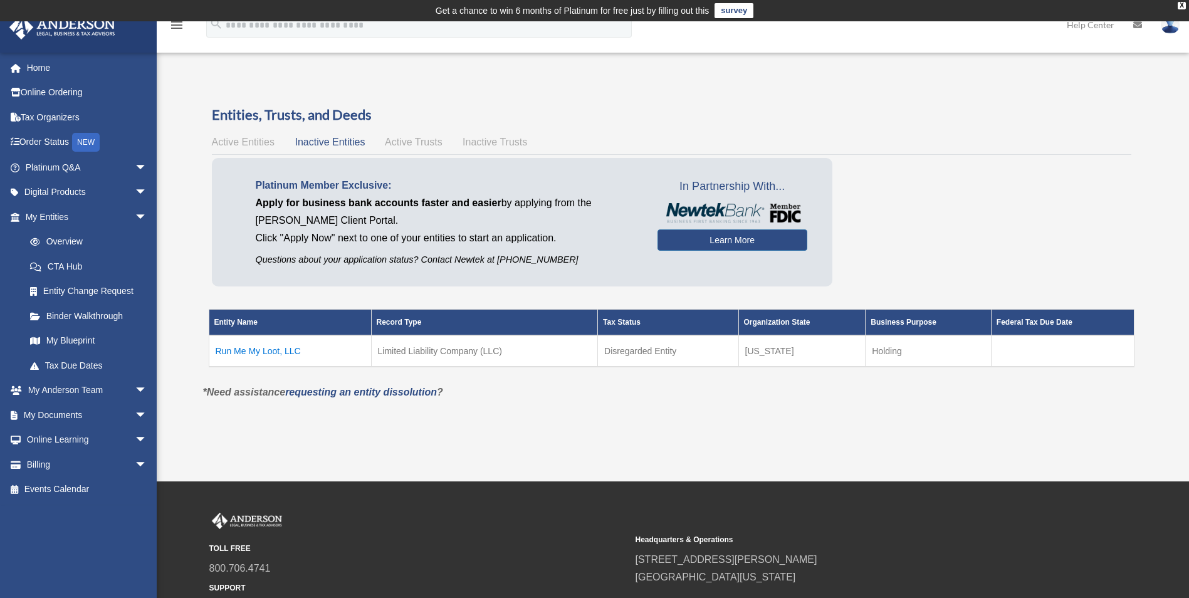
click at [251, 142] on span "Active Entities" at bounding box center [243, 142] width 63 height 11
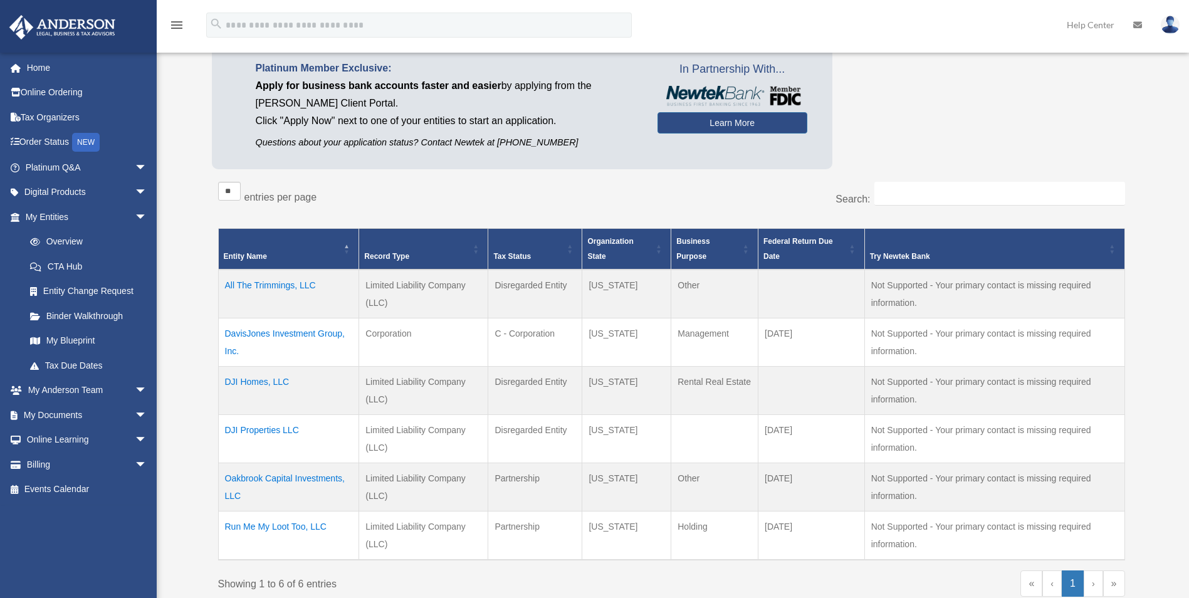
scroll to position [125, 0]
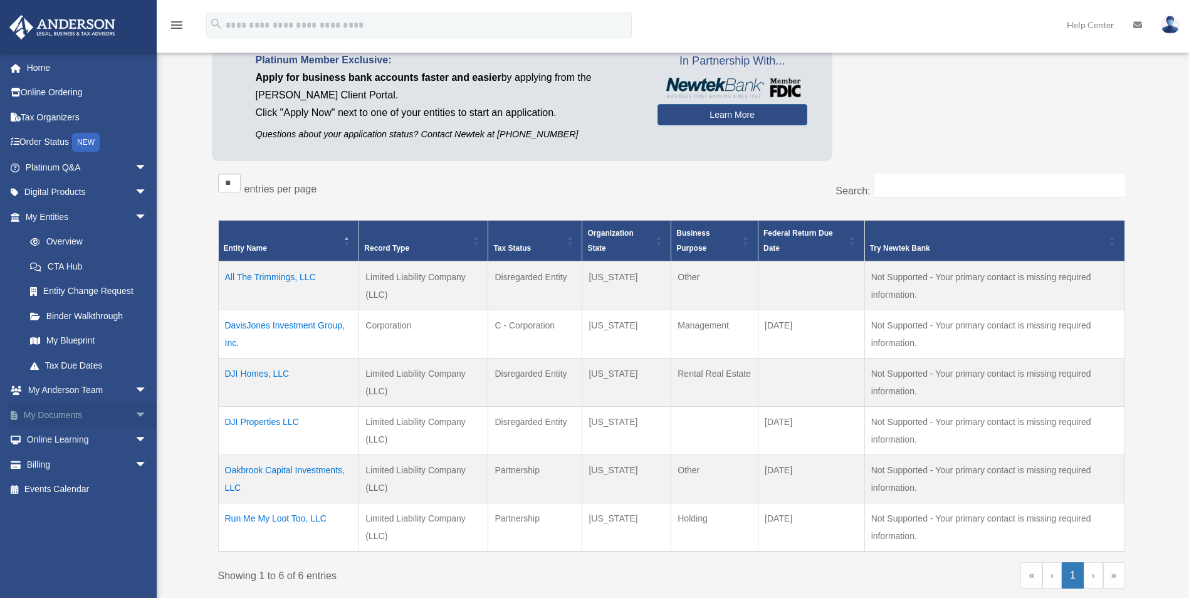
click at [45, 411] on link "My Documents arrow_drop_down" at bounding box center [87, 415] width 157 height 25
click at [135, 414] on span "arrow_drop_down" at bounding box center [147, 416] width 25 height 26
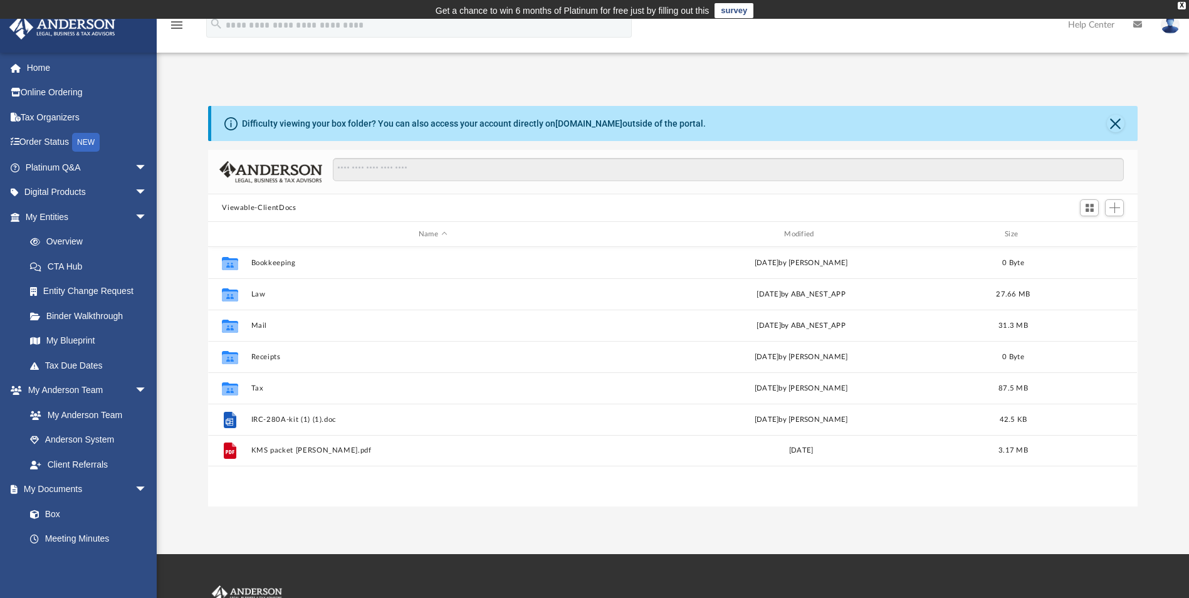
scroll to position [276, 920]
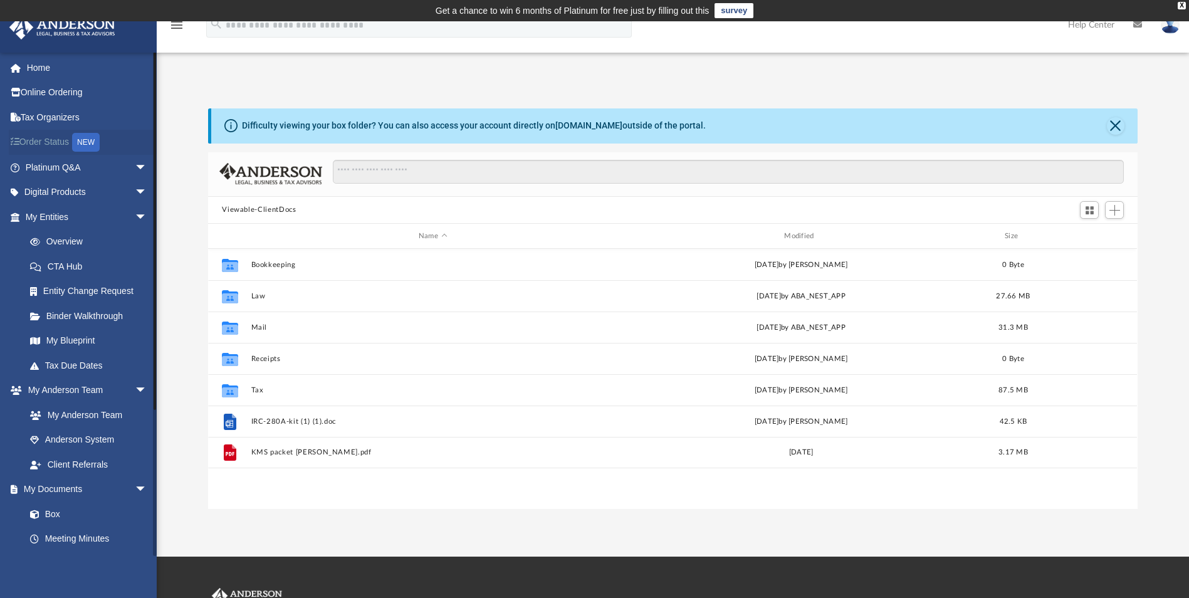
click at [51, 131] on link "Order Status NEW" at bounding box center [87, 143] width 157 height 26
